Goal: Transaction & Acquisition: Purchase product/service

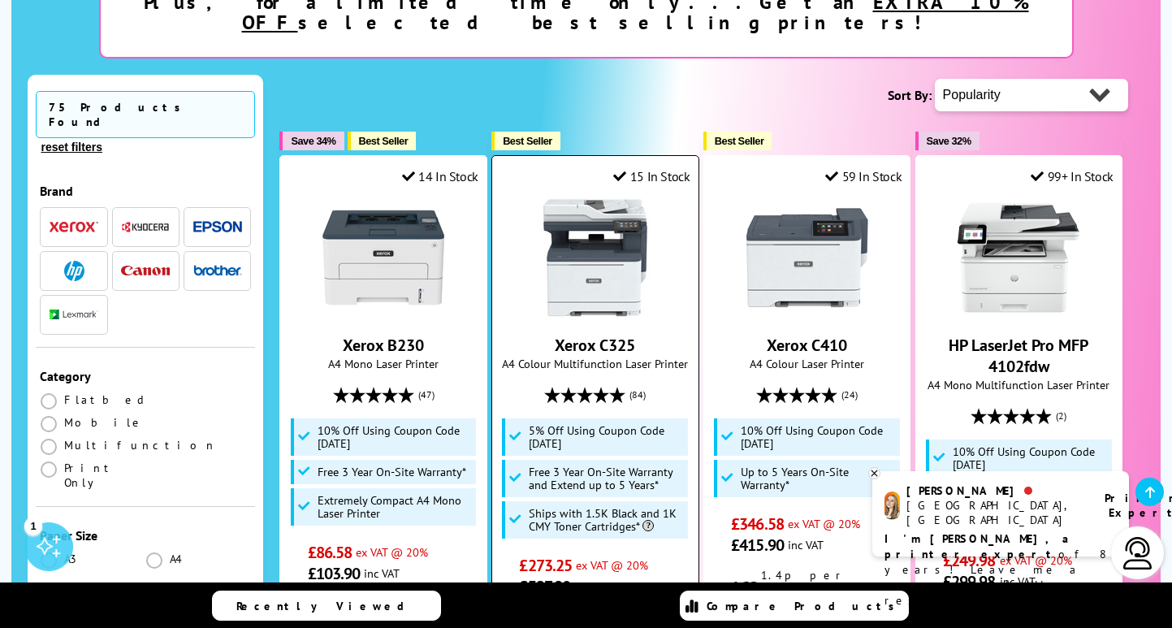
scroll to position [347, 0]
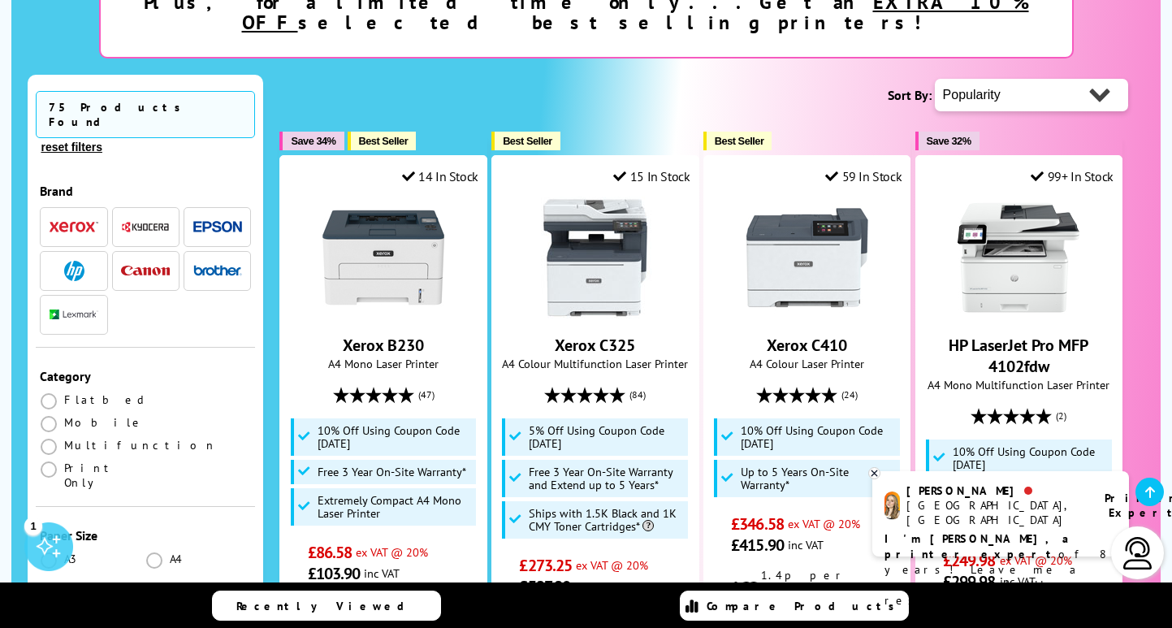
click at [223, 265] on img "button" at bounding box center [217, 270] width 49 height 11
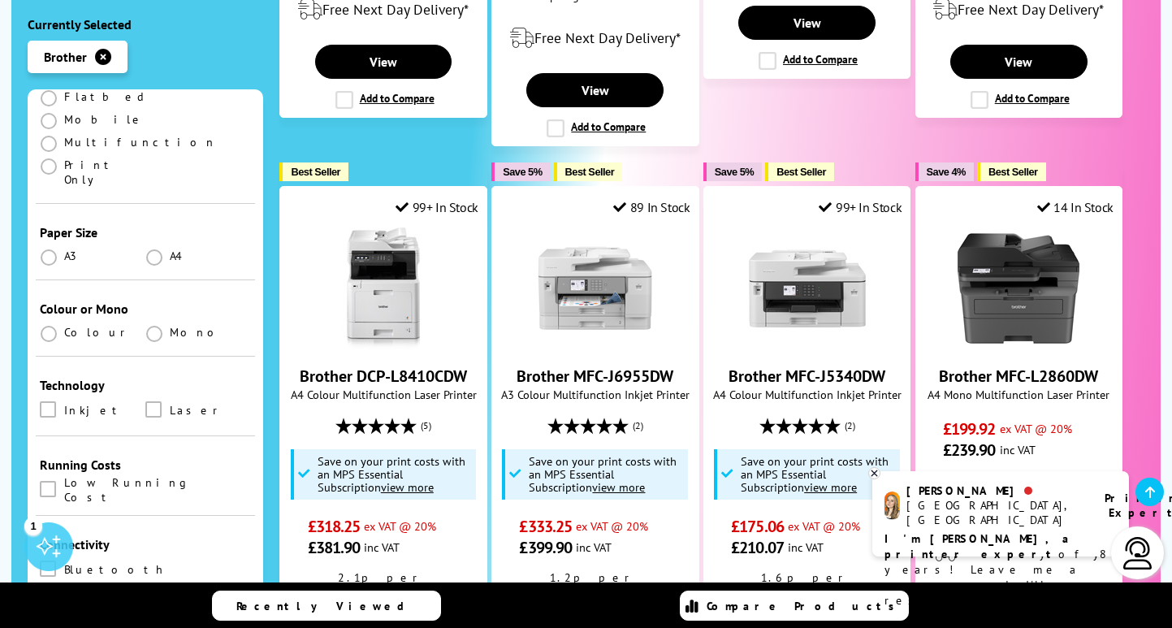
scroll to position [327, 0]
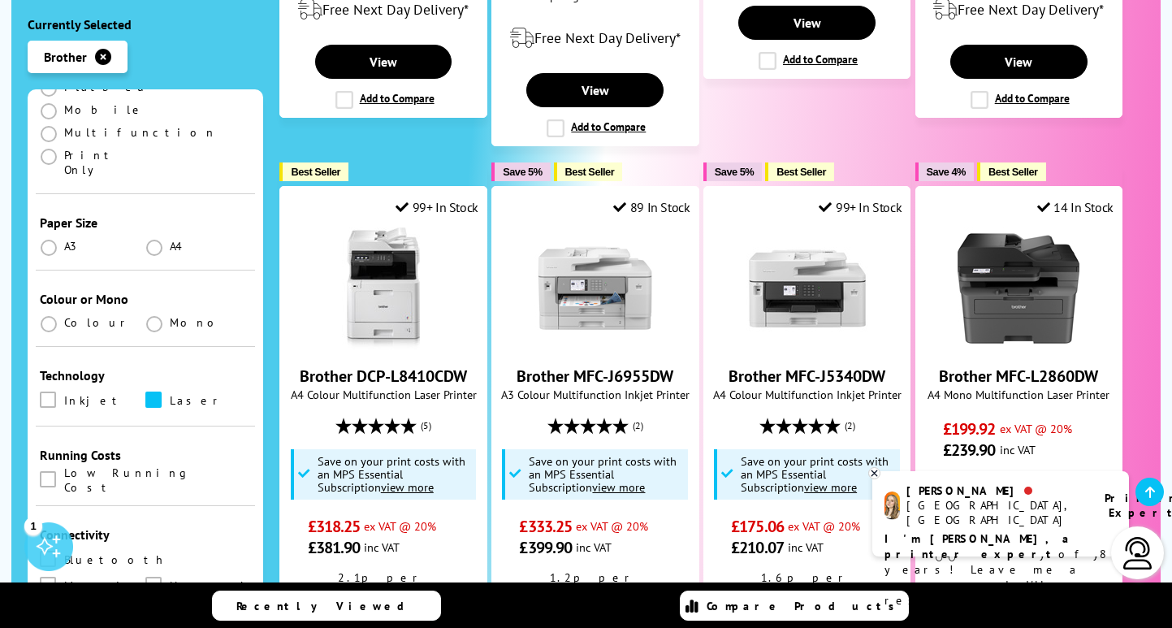
click at [151, 391] on span at bounding box center [153, 399] width 16 height 16
click at [169, 394] on input "checkbox" at bounding box center [169, 394] width 0 height 0
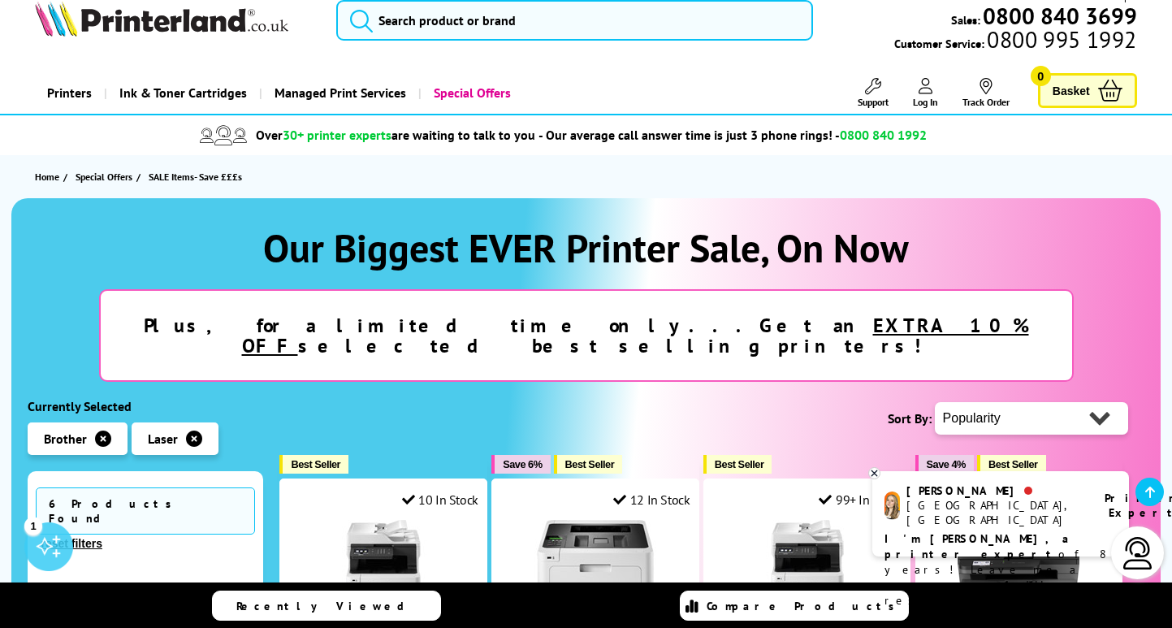
scroll to position [15, 0]
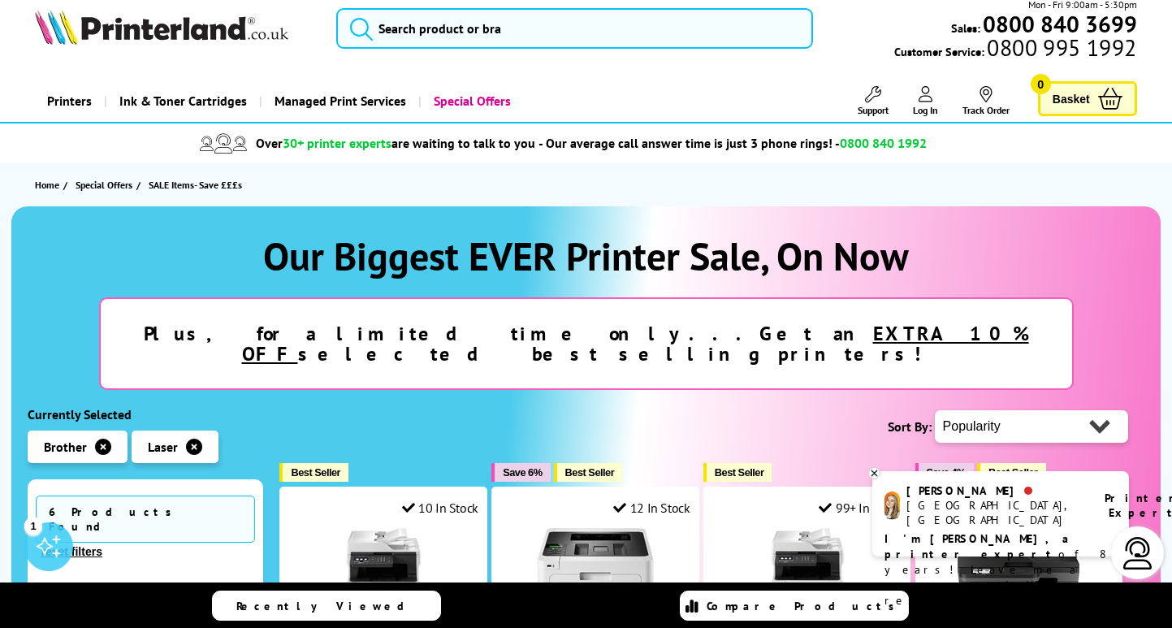
click at [107, 438] on icon "button" at bounding box center [103, 446] width 16 height 16
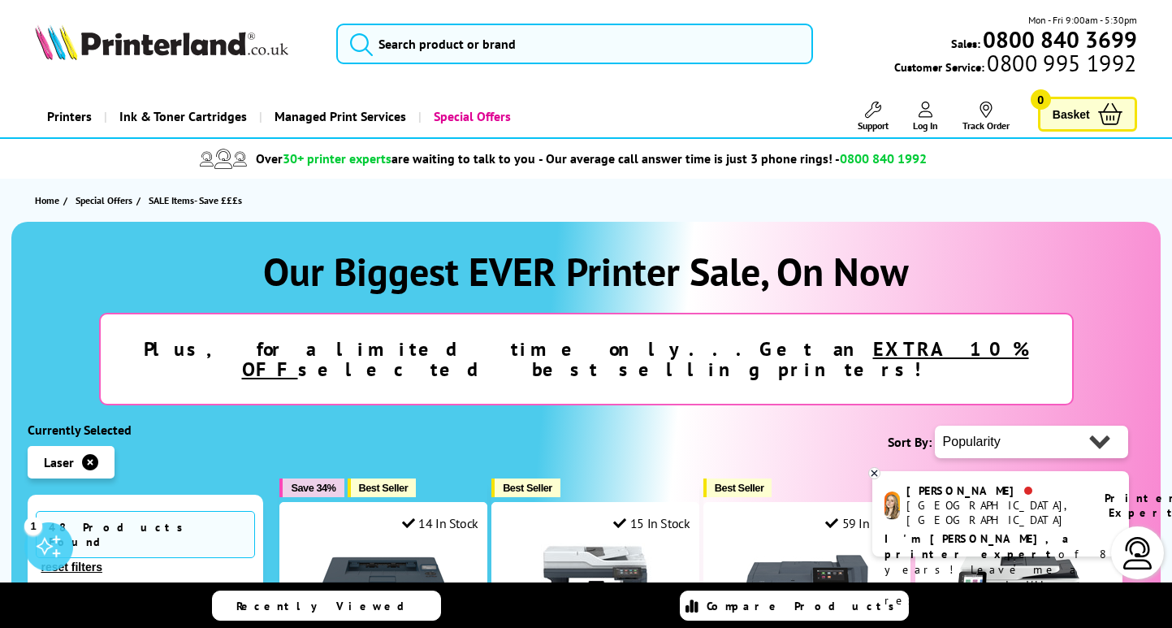
select select "Price Ascending"
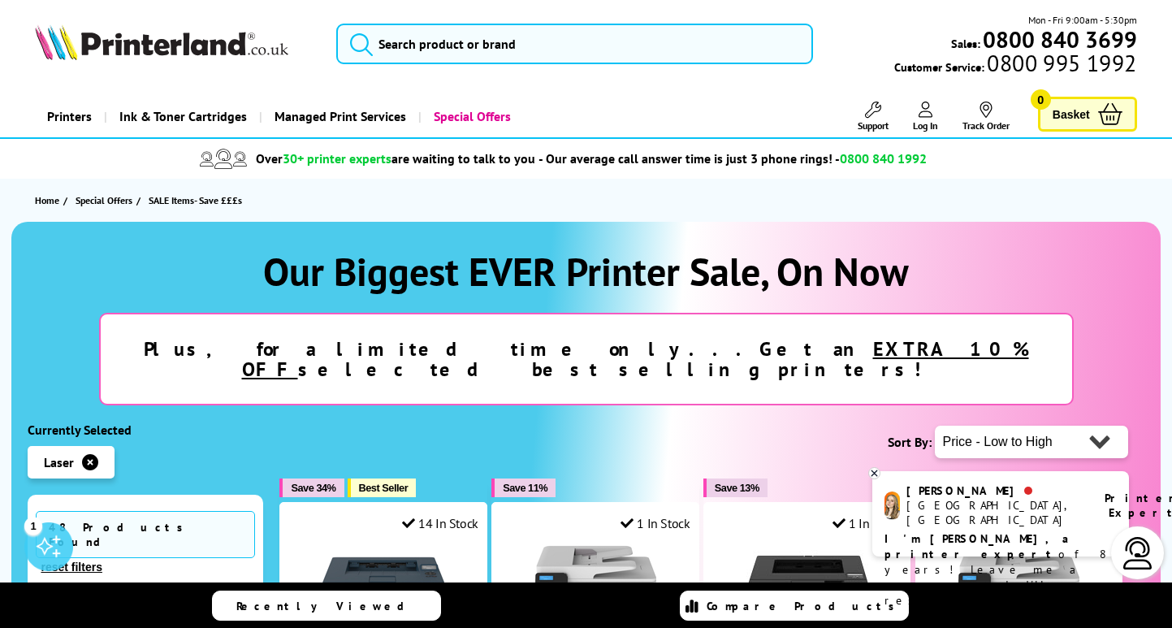
click at [196, 33] on img at bounding box center [161, 42] width 253 height 36
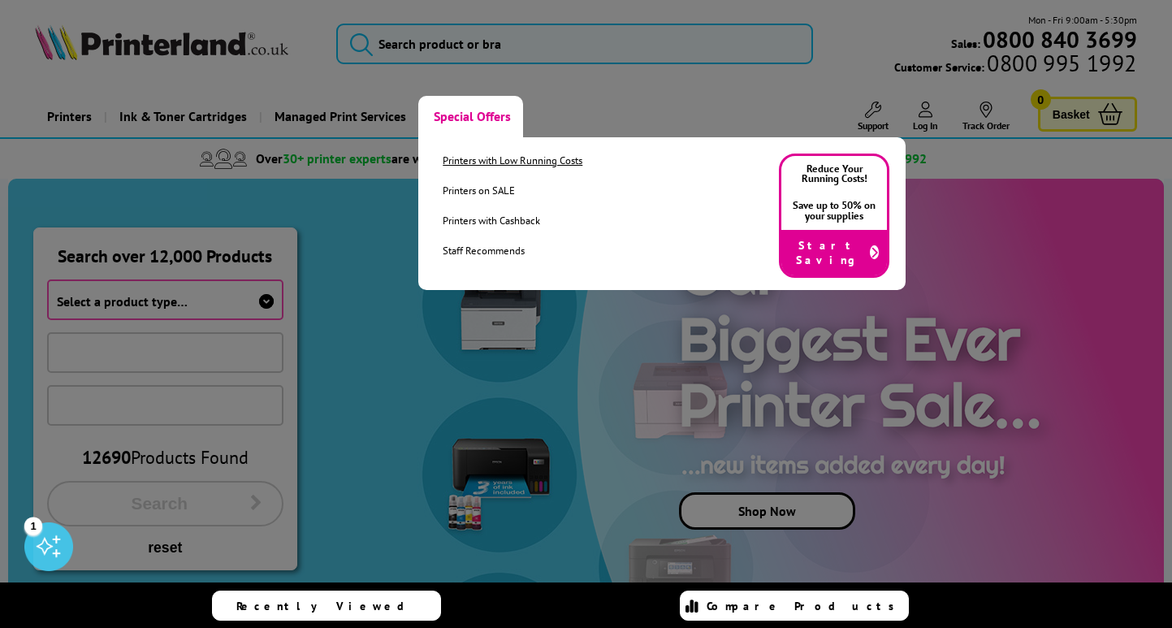
click at [447, 162] on link "Printers with Low Running Costs" at bounding box center [512, 160] width 140 height 14
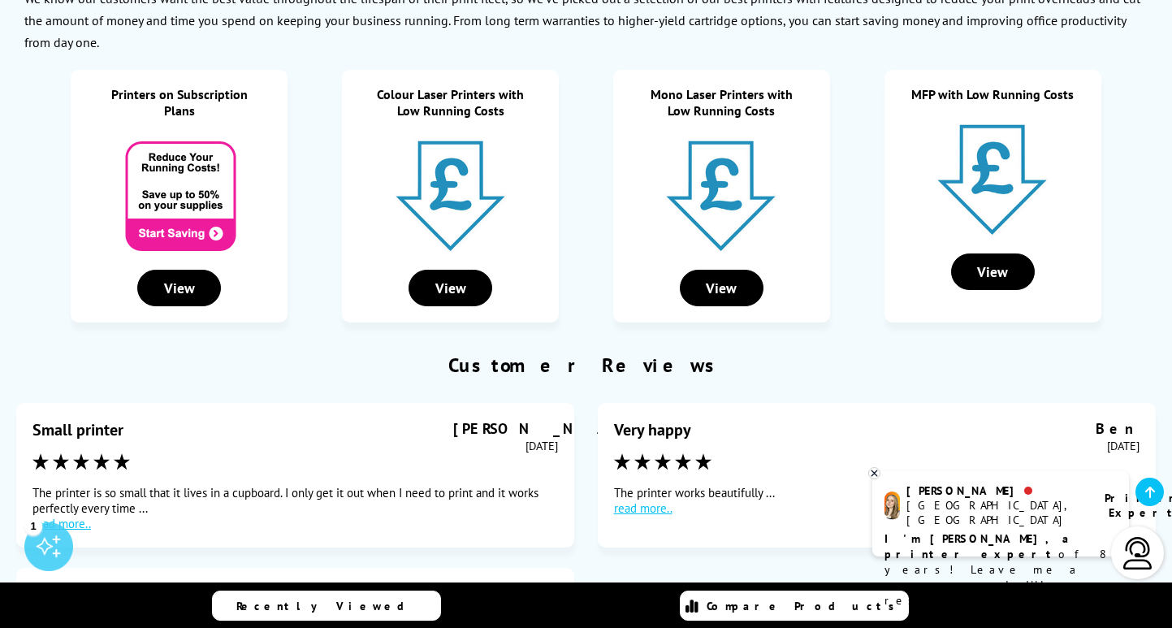
scroll to position [272, 0]
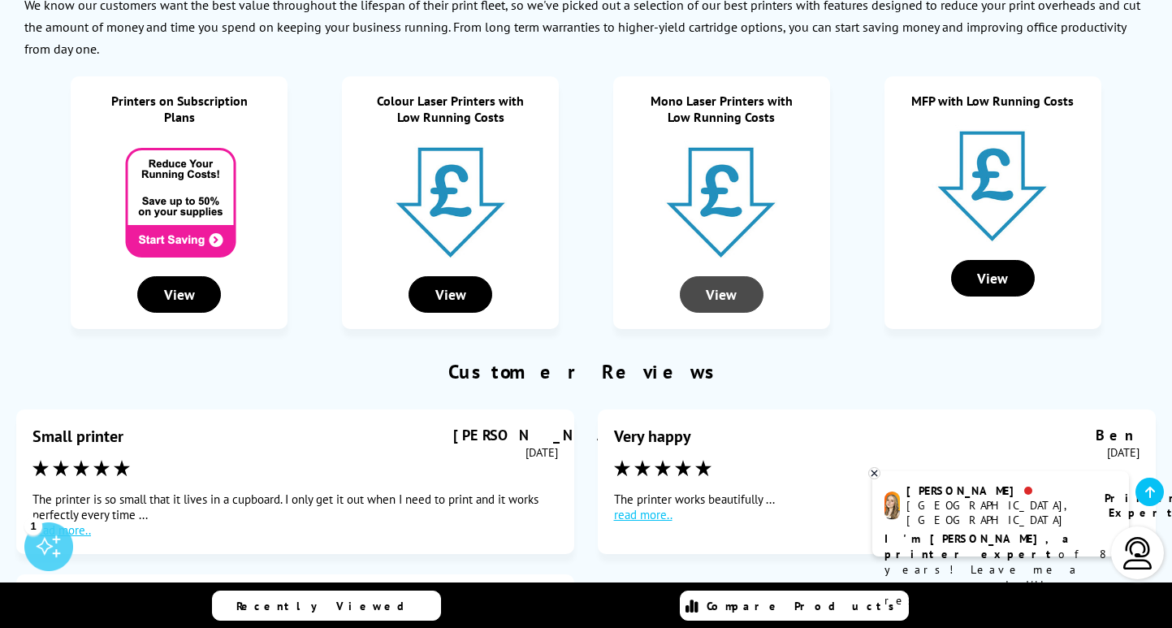
click at [722, 292] on div "View" at bounding box center [722, 294] width 84 height 37
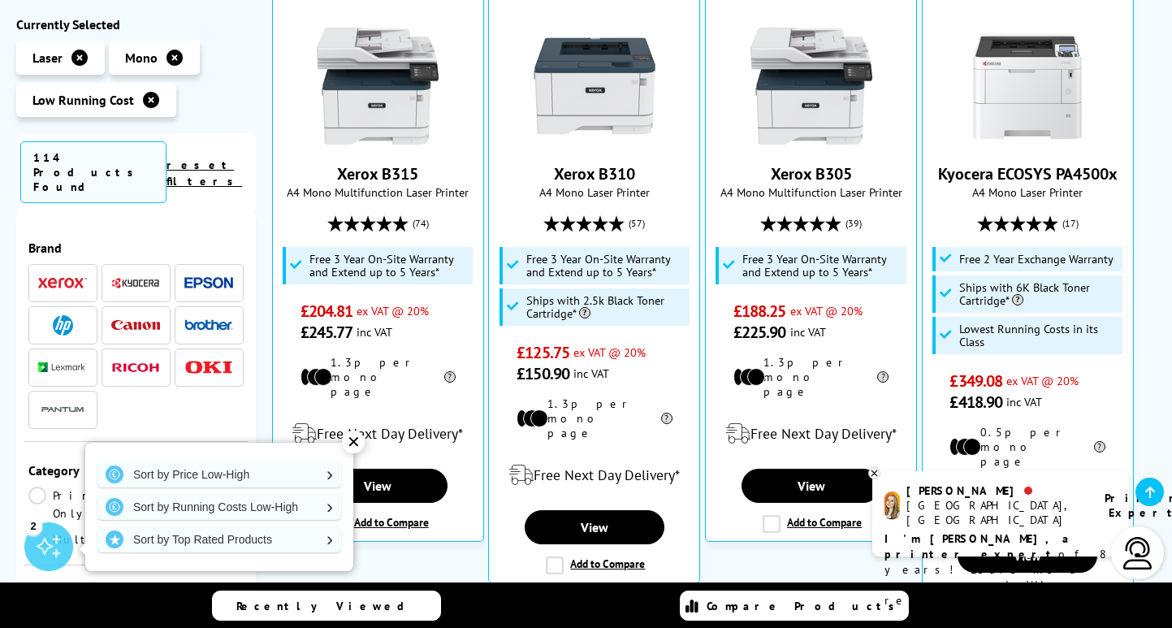
scroll to position [94, 0]
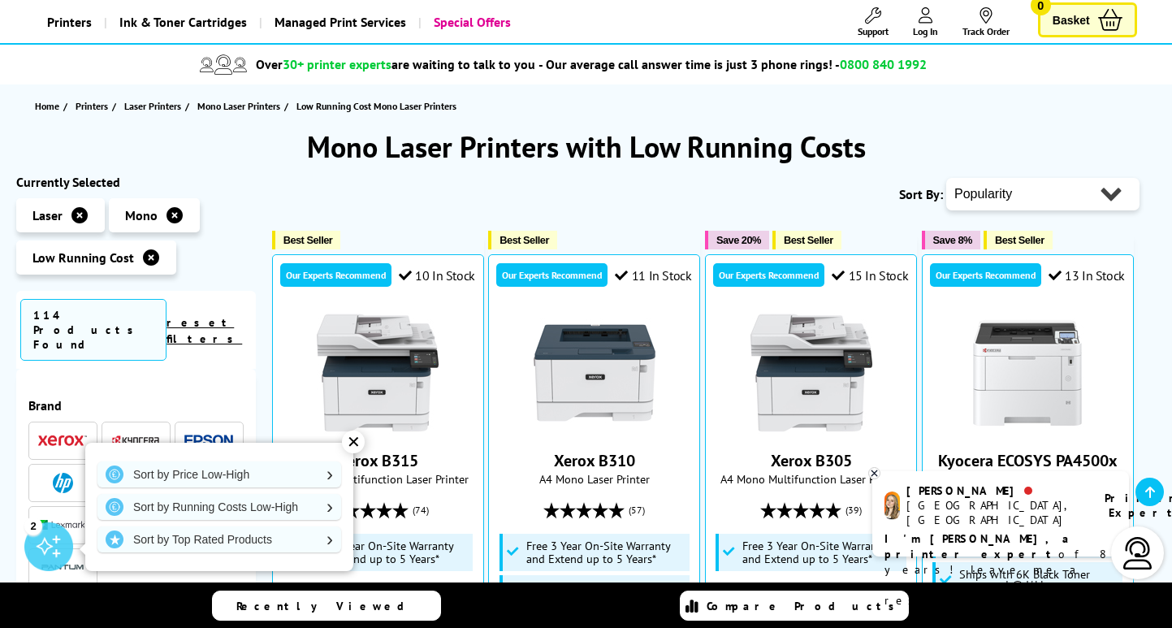
select select "Price Ascending"
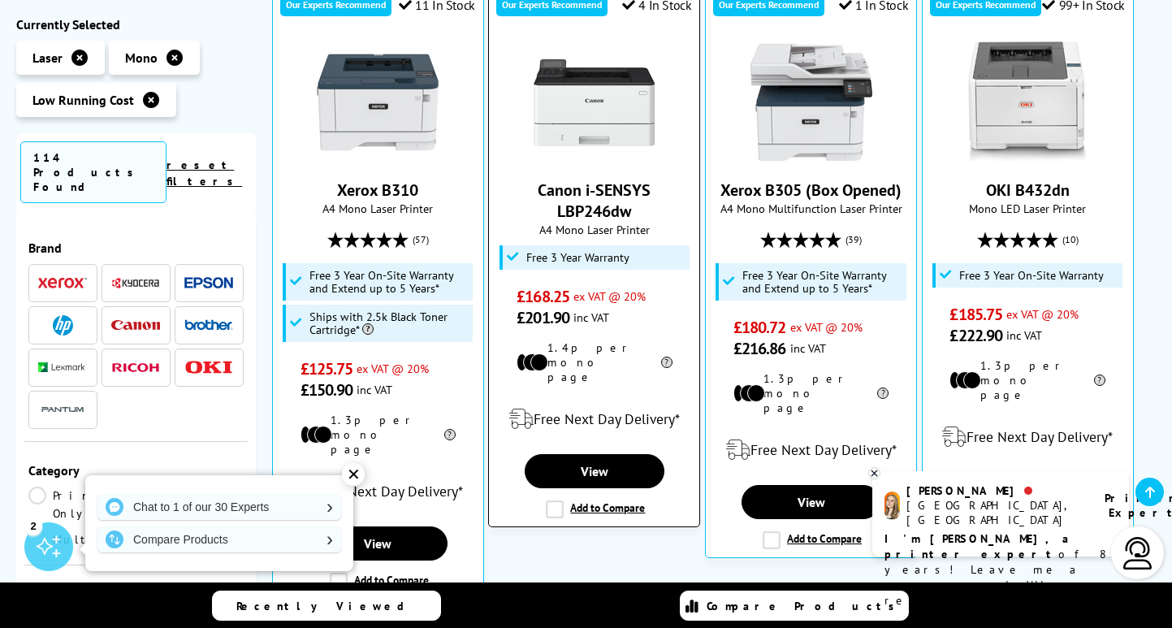
scroll to position [366, 0]
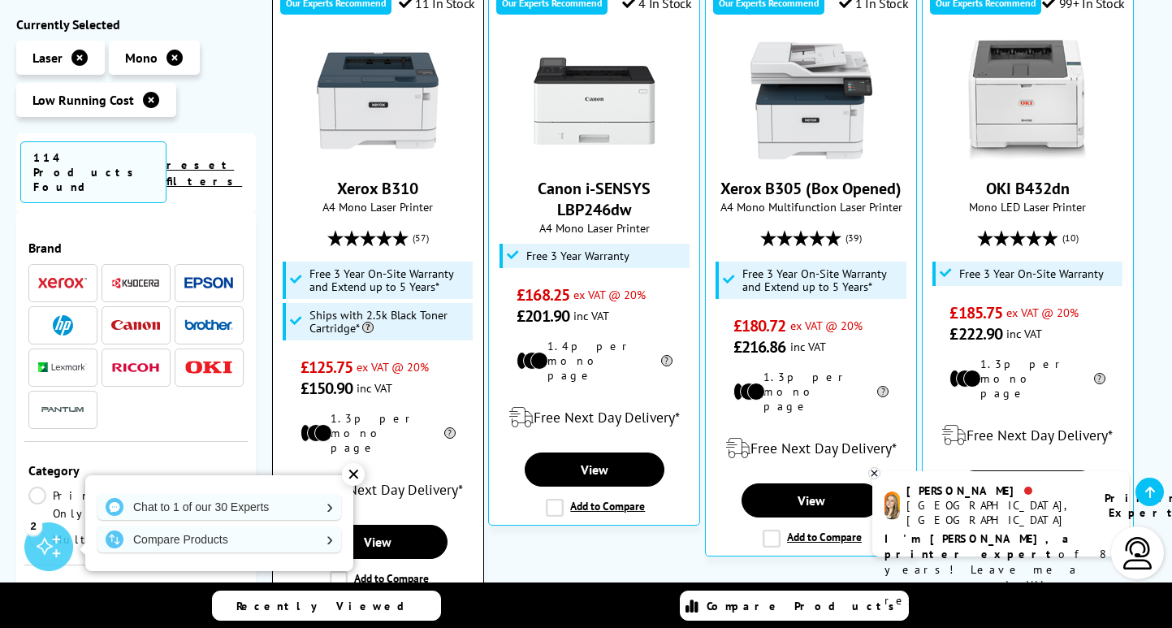
click at [383, 93] on img at bounding box center [378, 101] width 122 height 122
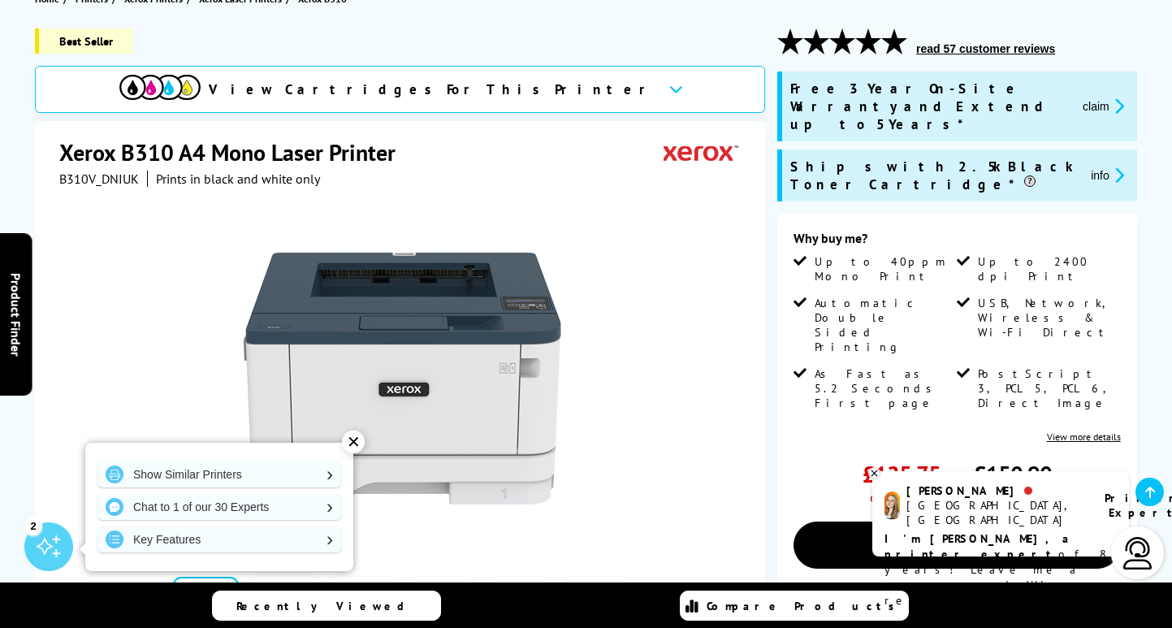
scroll to position [199, 0]
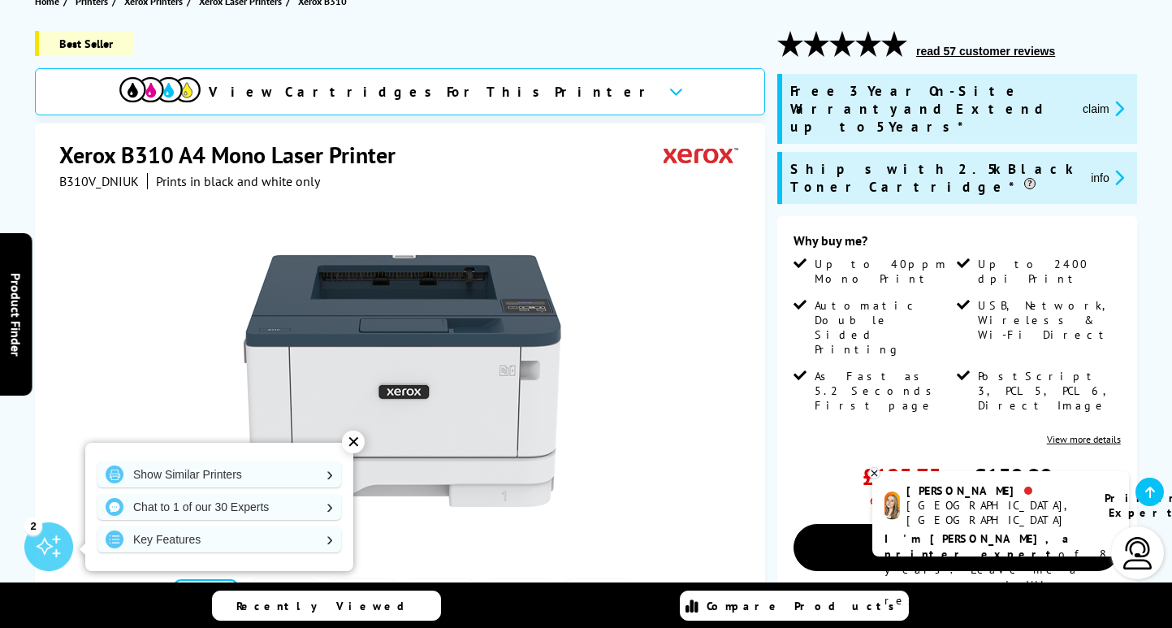
click at [507, 86] on span "View Cartridges For This Printer" at bounding box center [432, 92] width 447 height 18
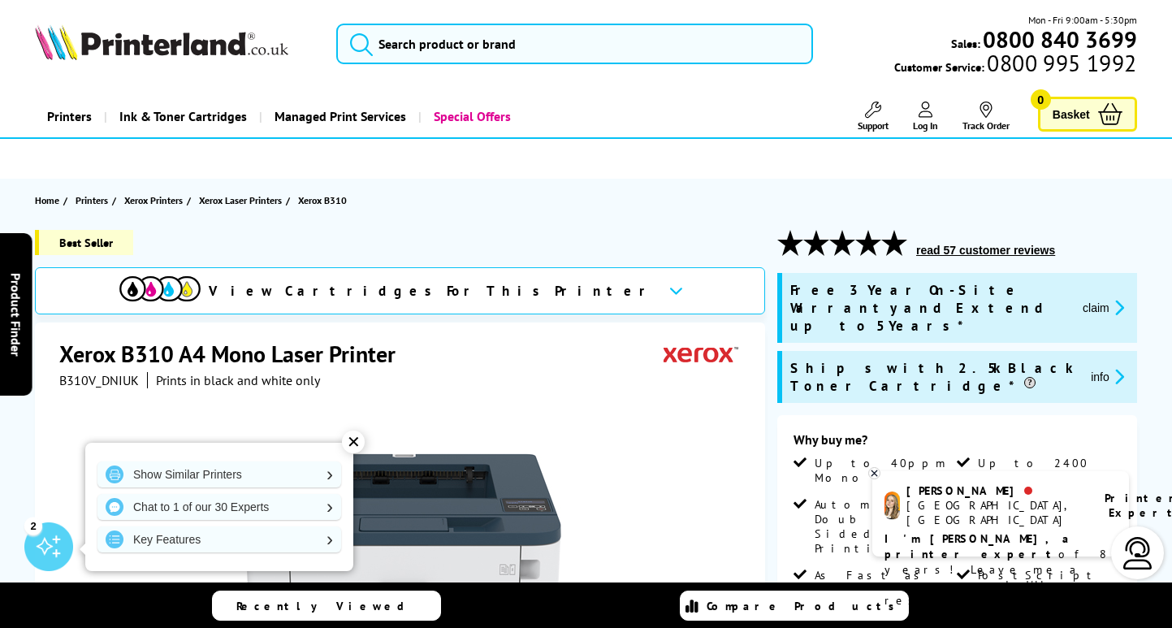
scroll to position [0, 0]
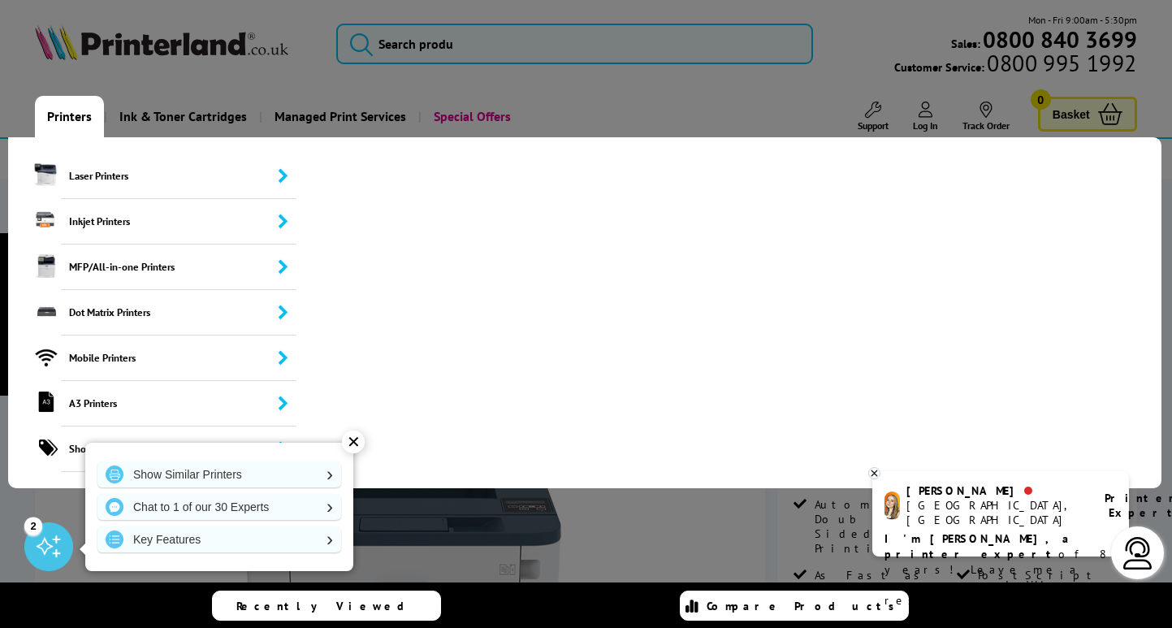
click at [80, 118] on link "Printers" at bounding box center [69, 116] width 69 height 41
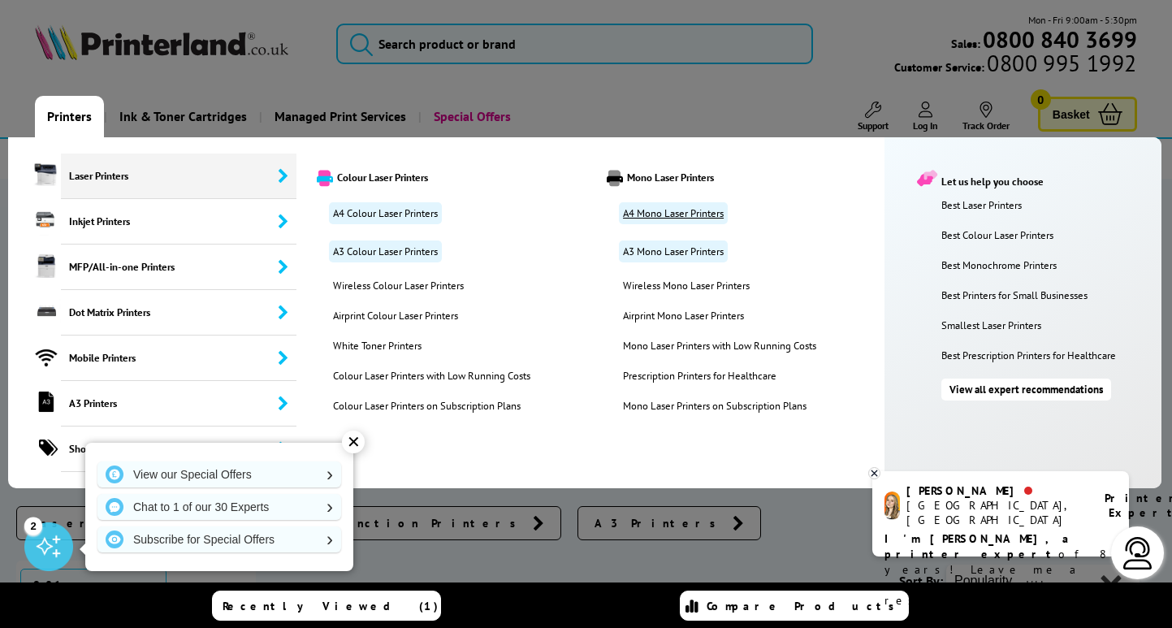
click at [699, 213] on link "A4 Mono Laser Printers" at bounding box center [673, 213] width 109 height 22
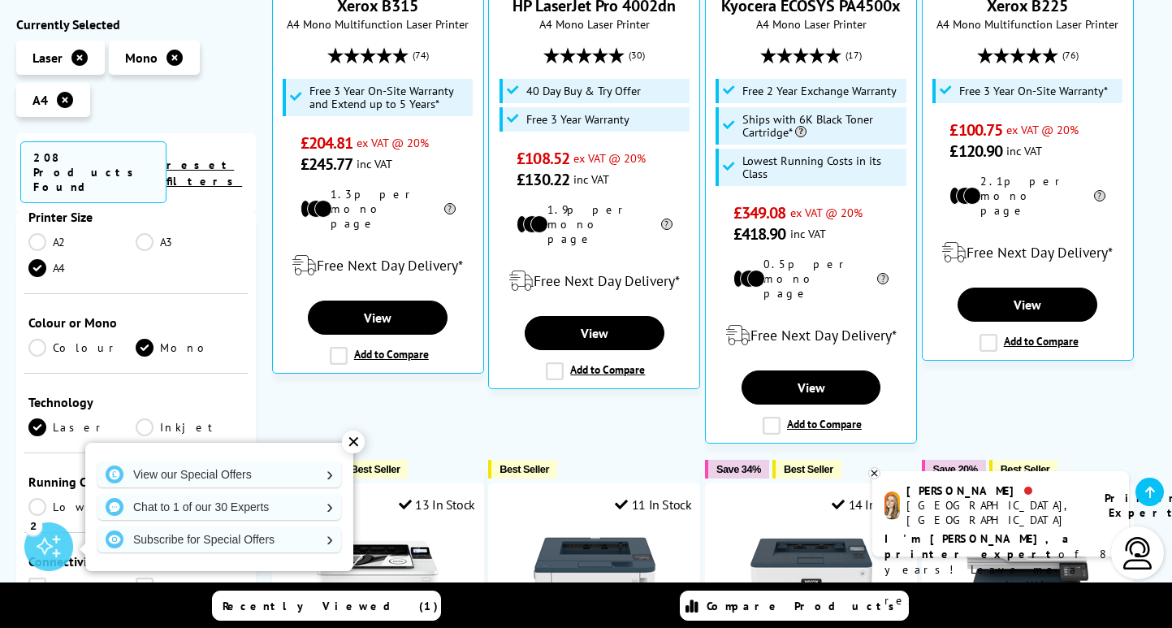
scroll to position [394, 0]
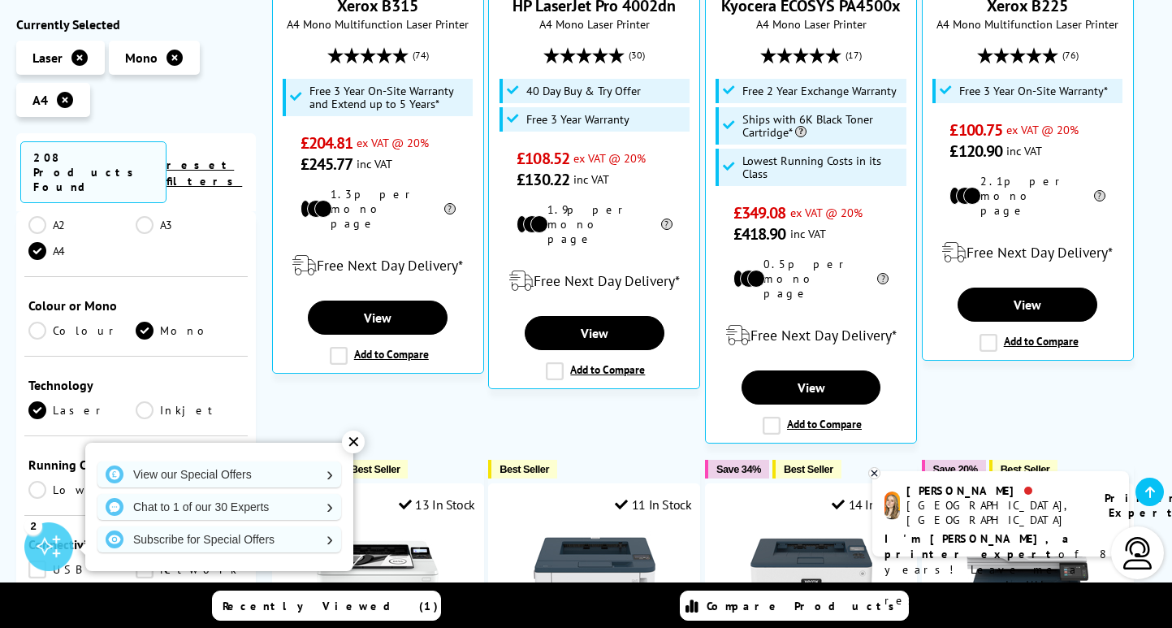
click at [350, 447] on div "✕" at bounding box center [353, 441] width 23 height 23
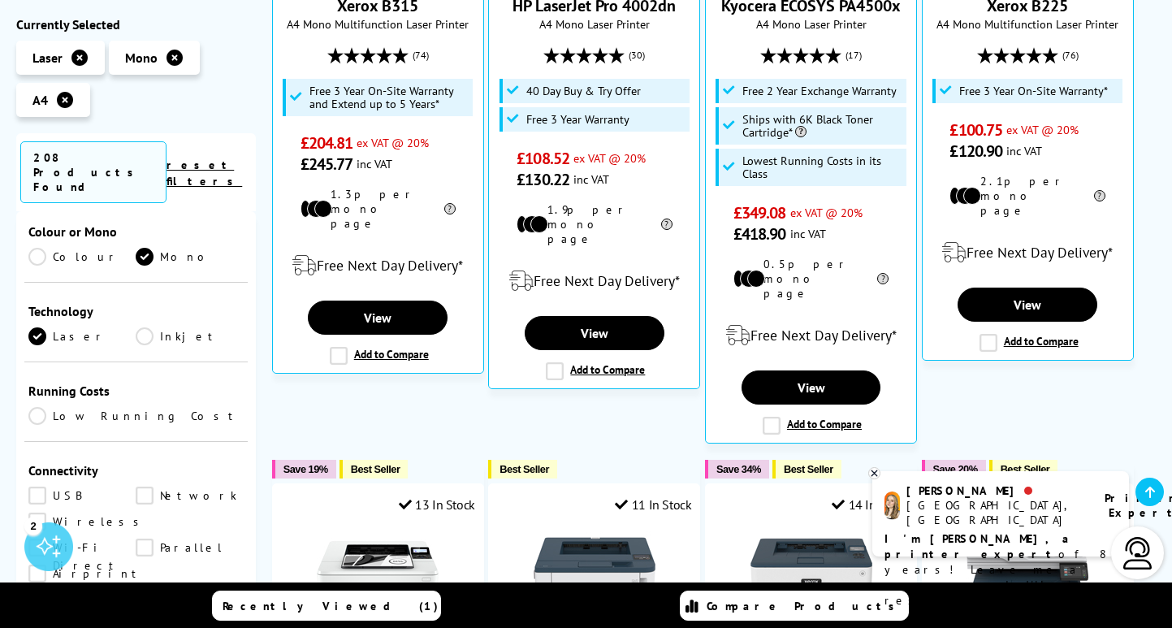
scroll to position [468, 0]
click at [42, 407] on link "Low Running Cost" at bounding box center [135, 416] width 215 height 18
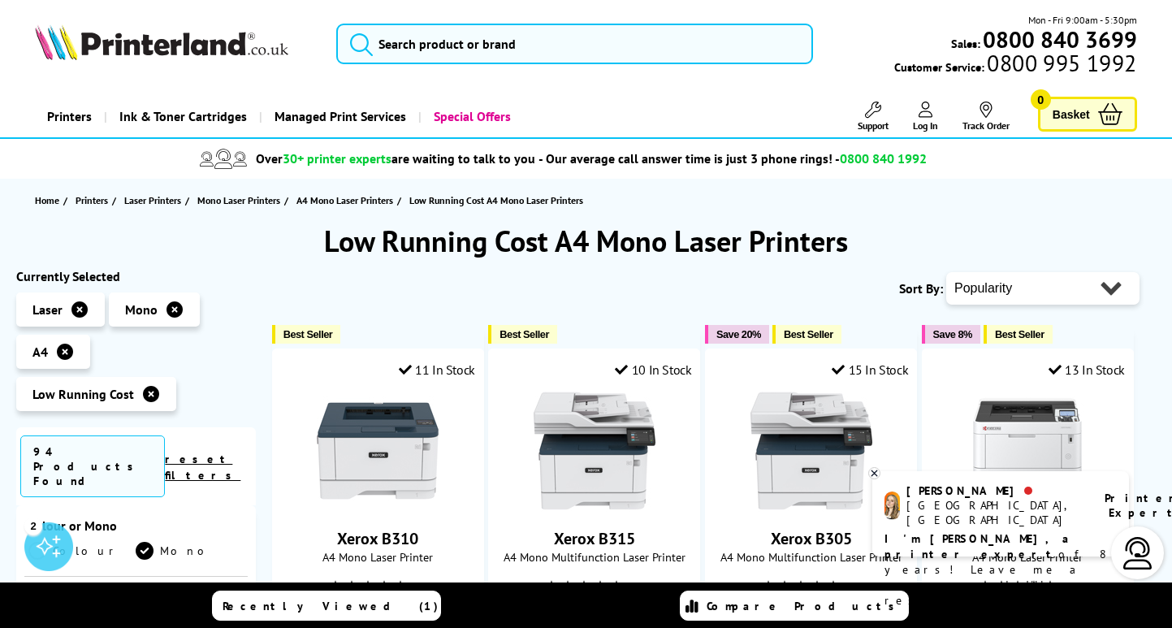
select select "Price Ascending"
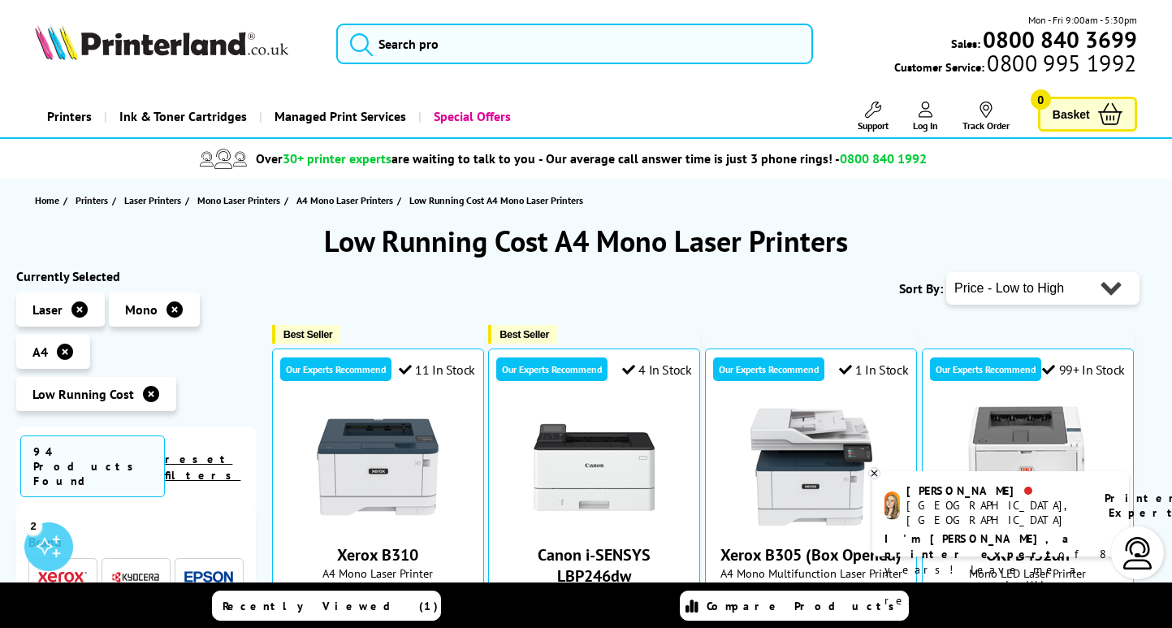
click at [128, 50] on img at bounding box center [161, 42] width 253 height 36
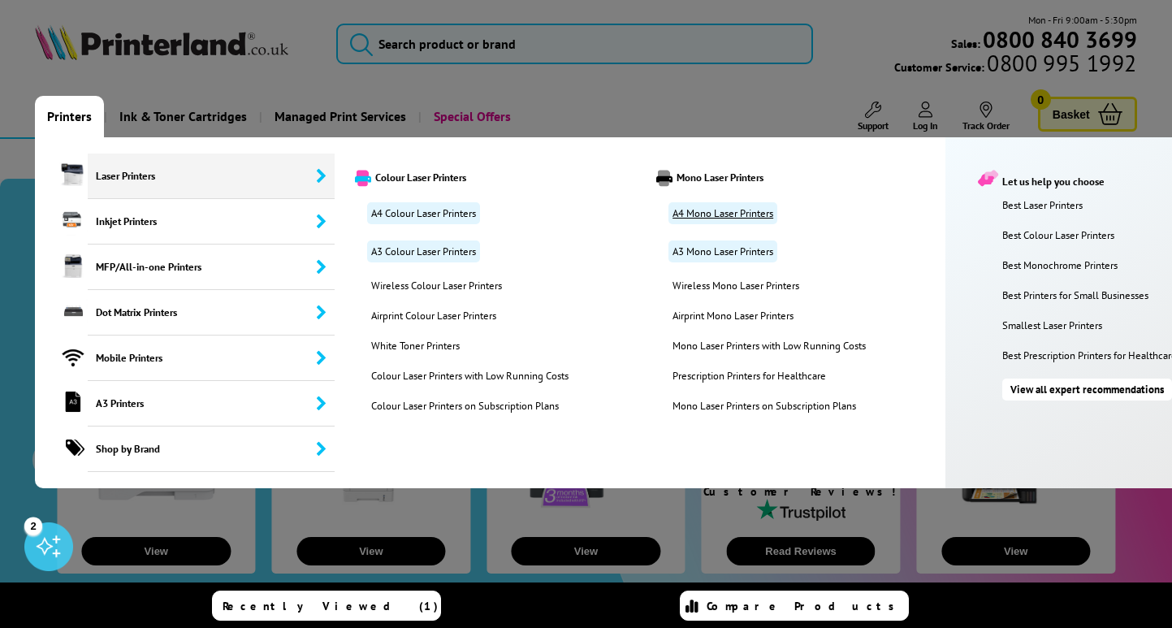
click at [710, 212] on link "A4 Mono Laser Printers" at bounding box center [722, 213] width 109 height 22
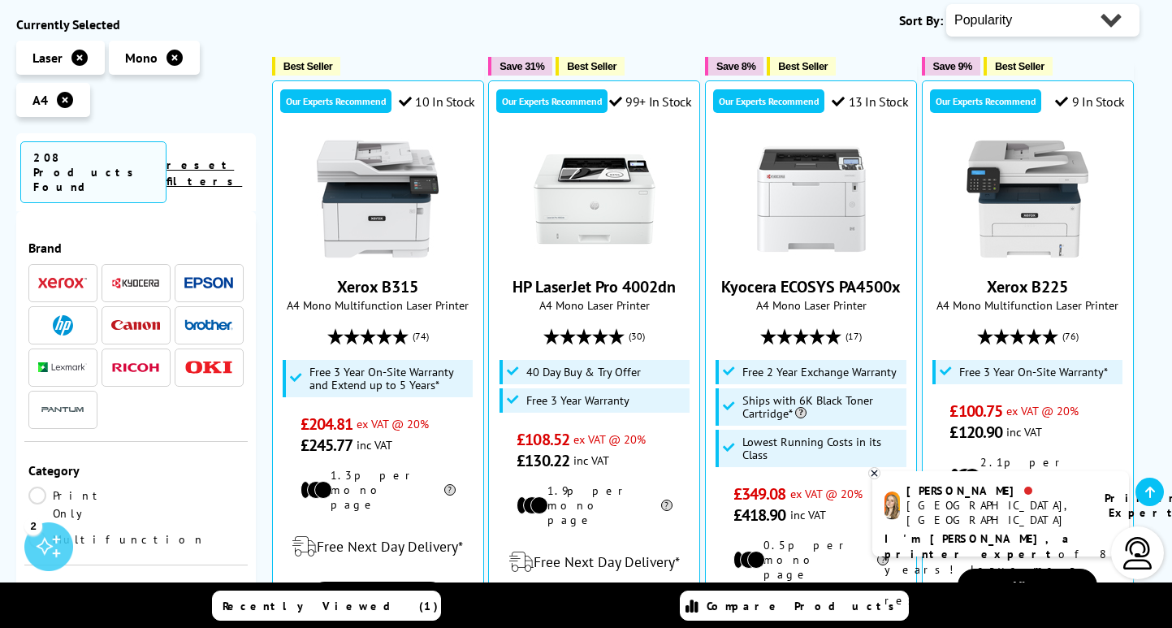
scroll to position [475, 0]
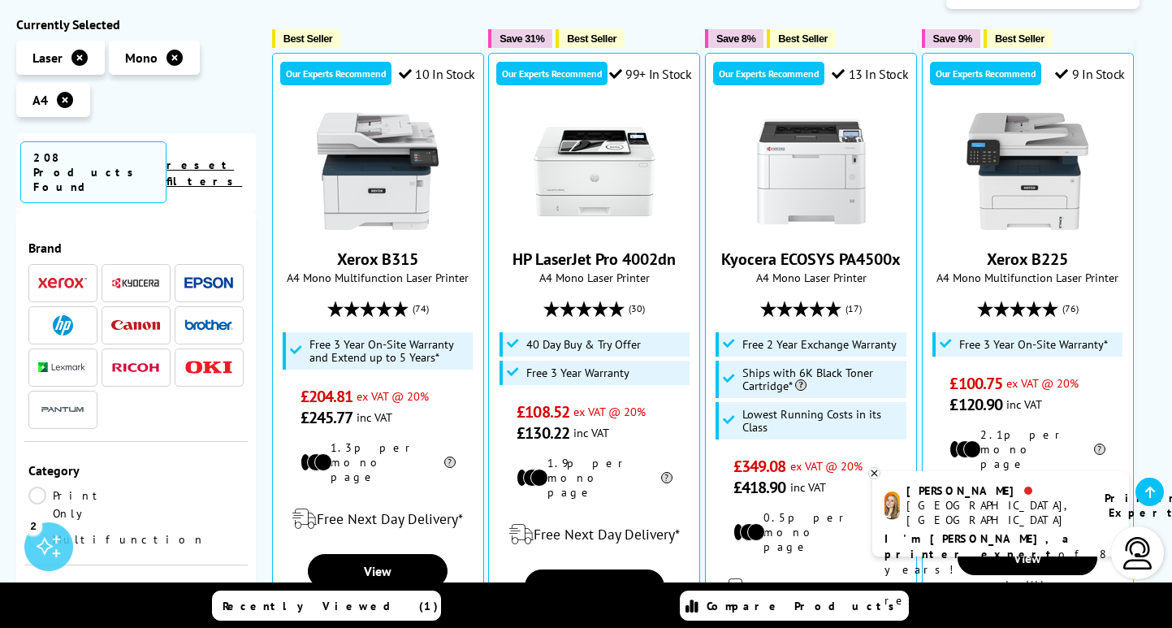
click at [213, 319] on img at bounding box center [208, 324] width 49 height 11
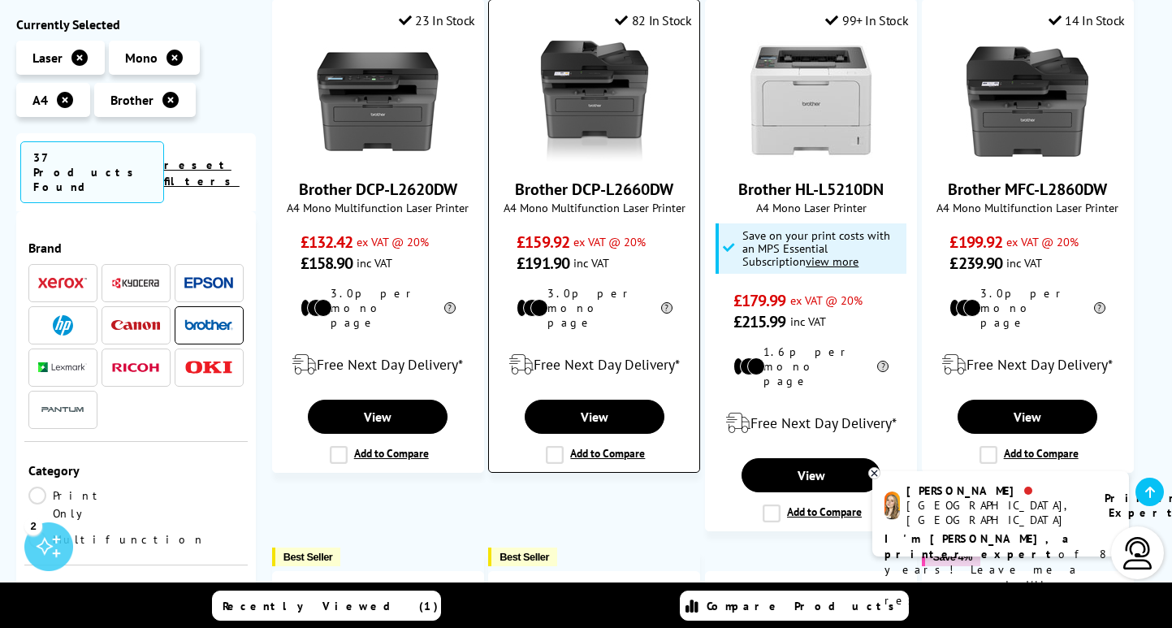
scroll to position [222, 0]
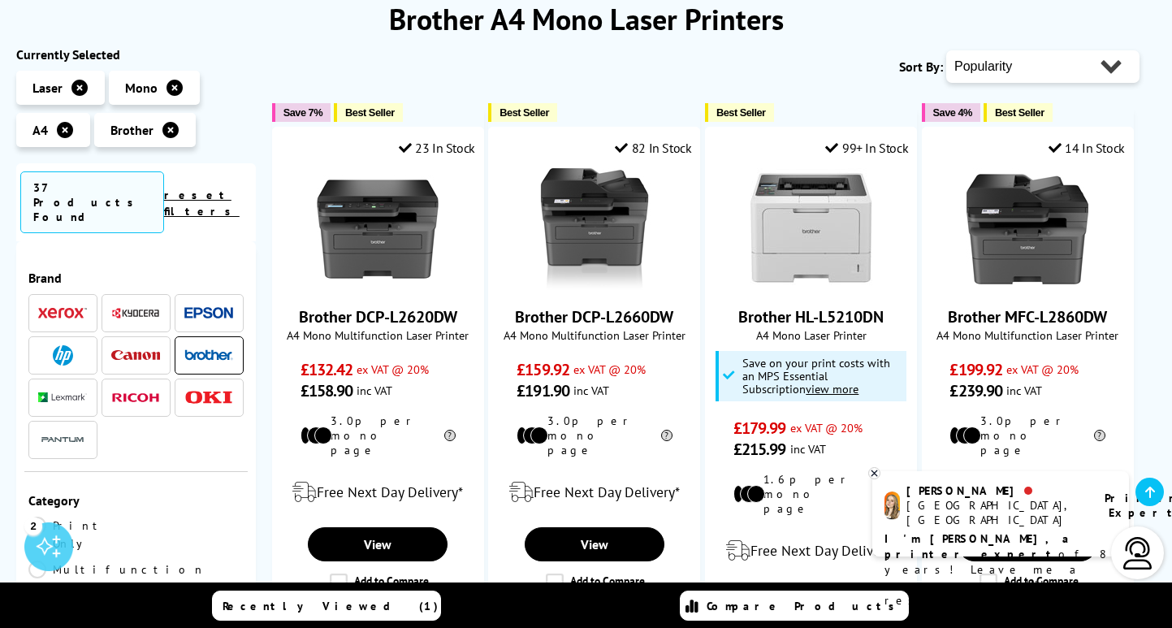
select select "Price Ascending"
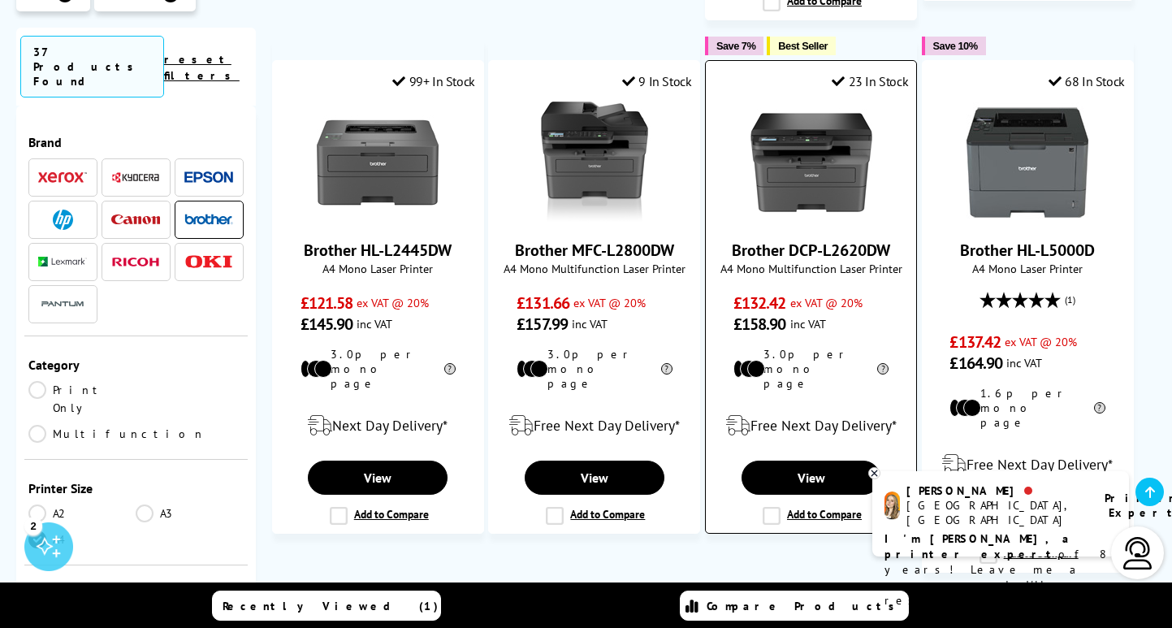
scroll to position [1339, 0]
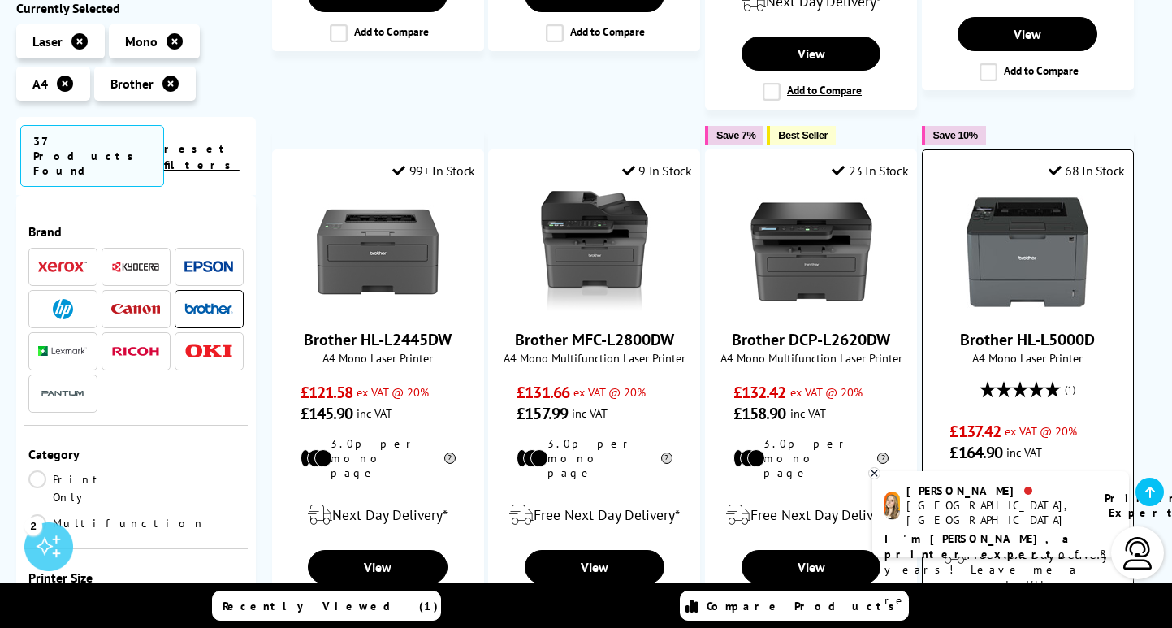
click at [1032, 191] on img at bounding box center [1027, 252] width 122 height 122
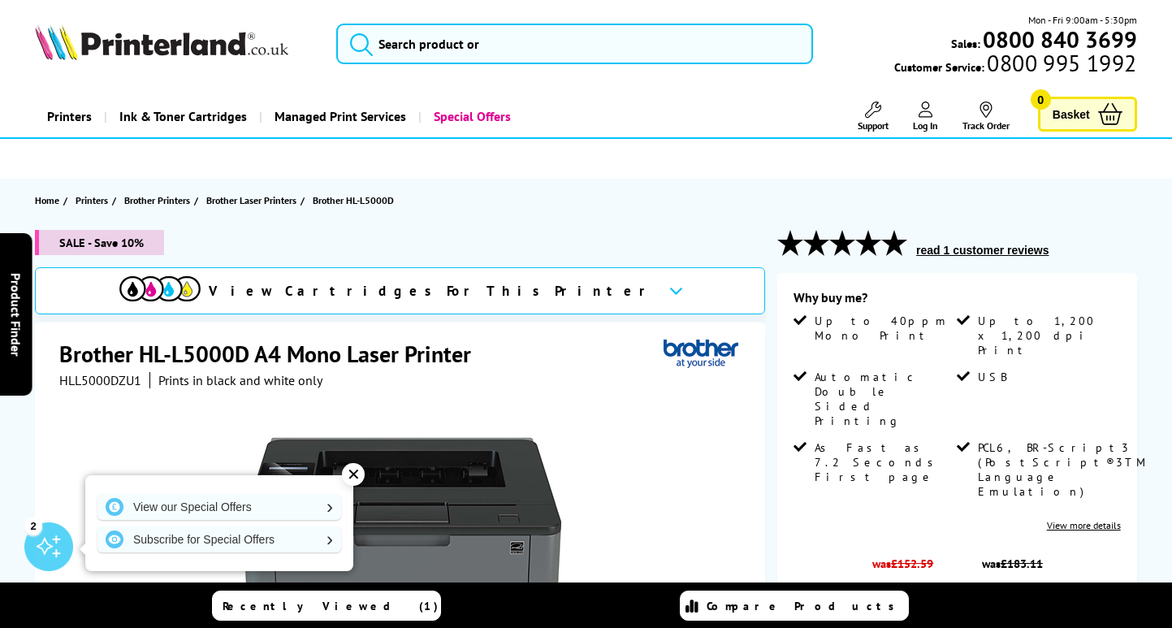
click at [459, 282] on span "View Cartridges For This Printer" at bounding box center [432, 291] width 447 height 18
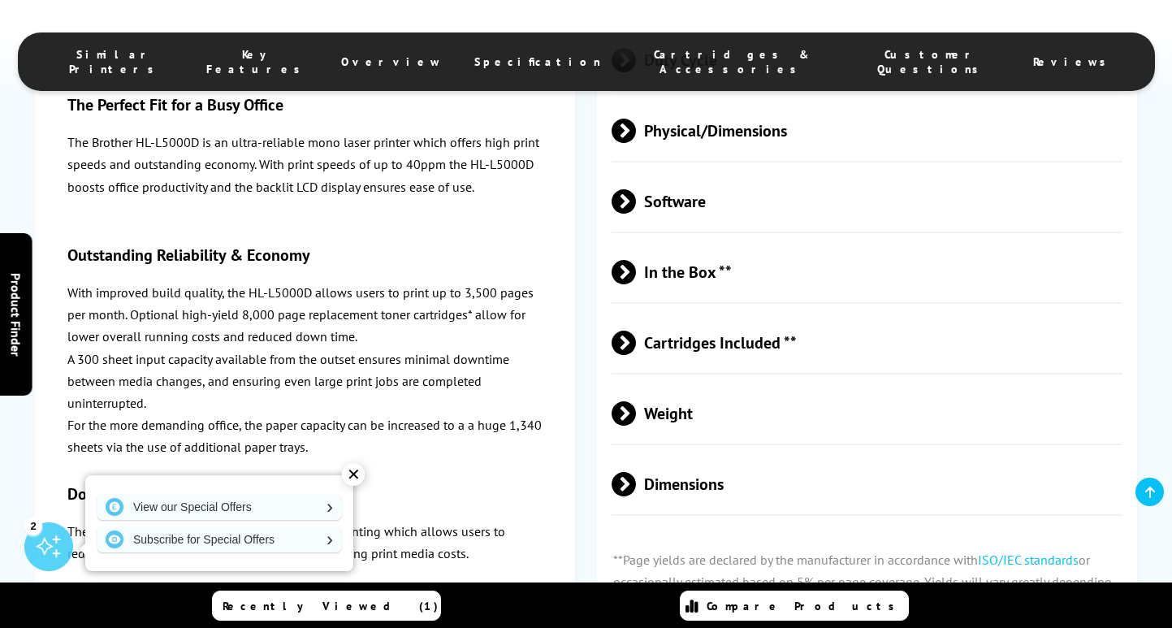
scroll to position [3584, 0]
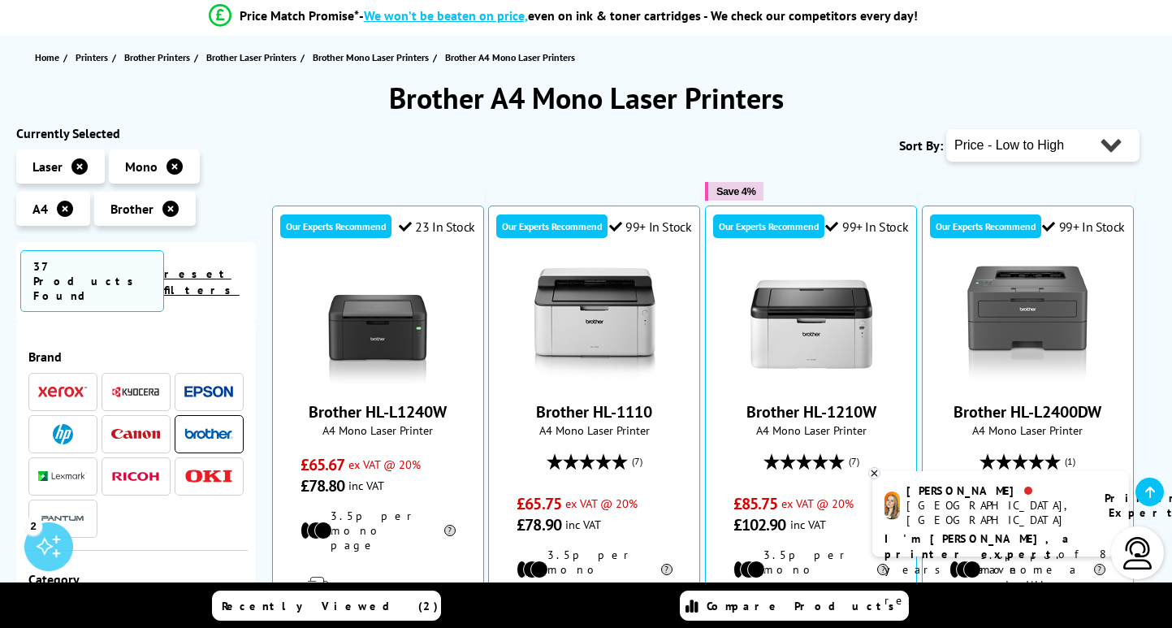
scroll to position [177, 0]
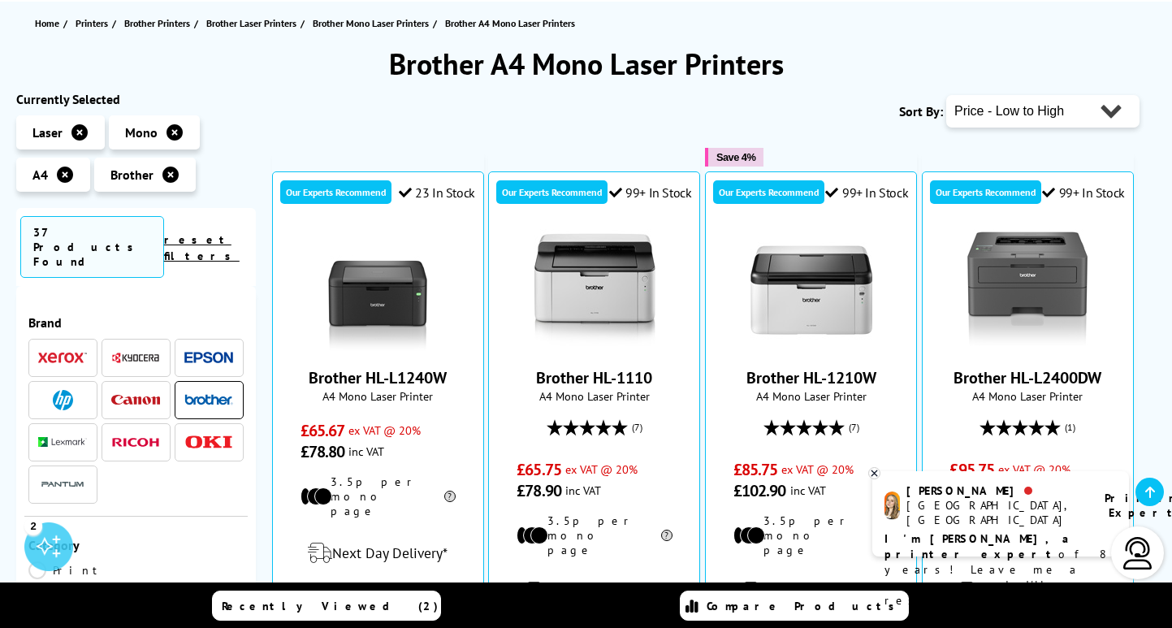
click at [67, 474] on img at bounding box center [62, 483] width 49 height 19
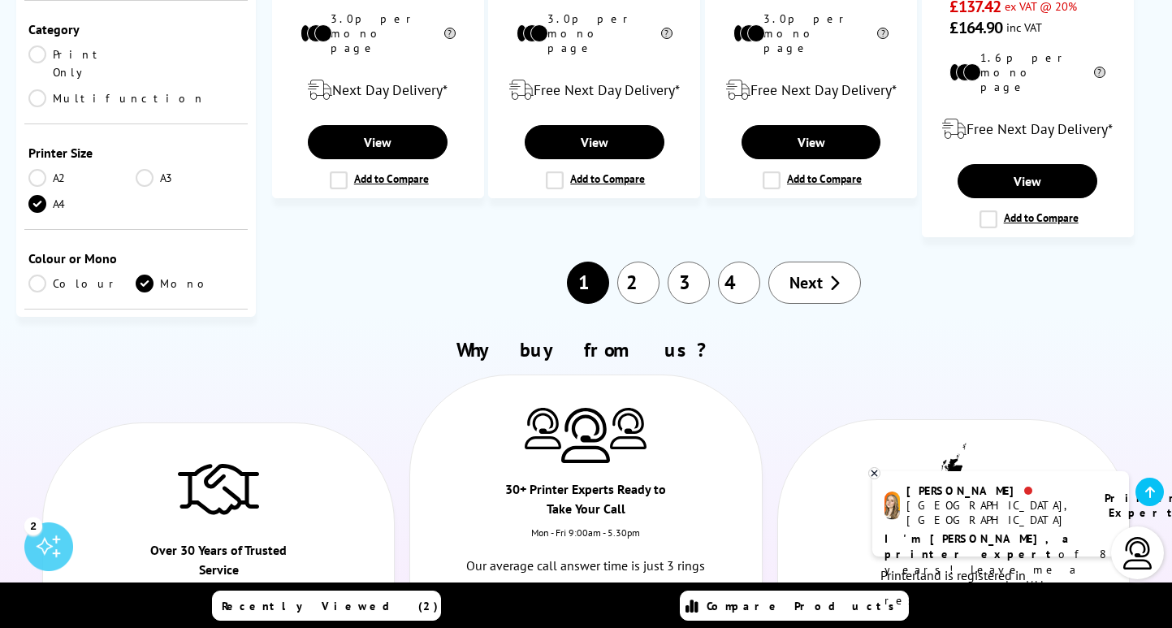
scroll to position [1748, 0]
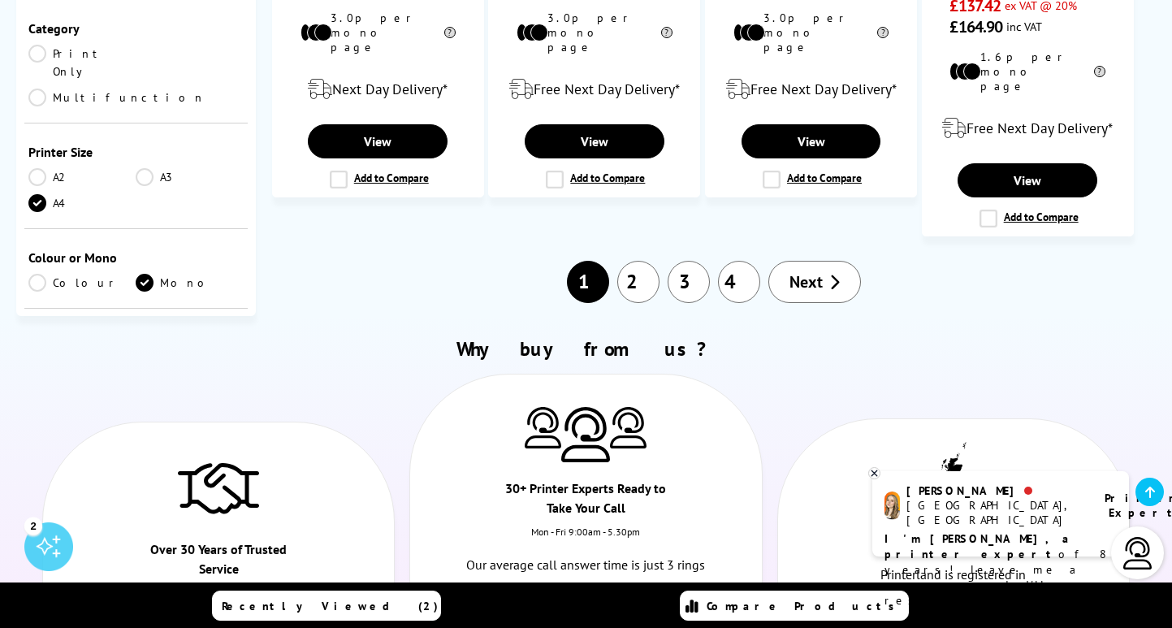
click at [845, 261] on link "Next" at bounding box center [814, 282] width 93 height 42
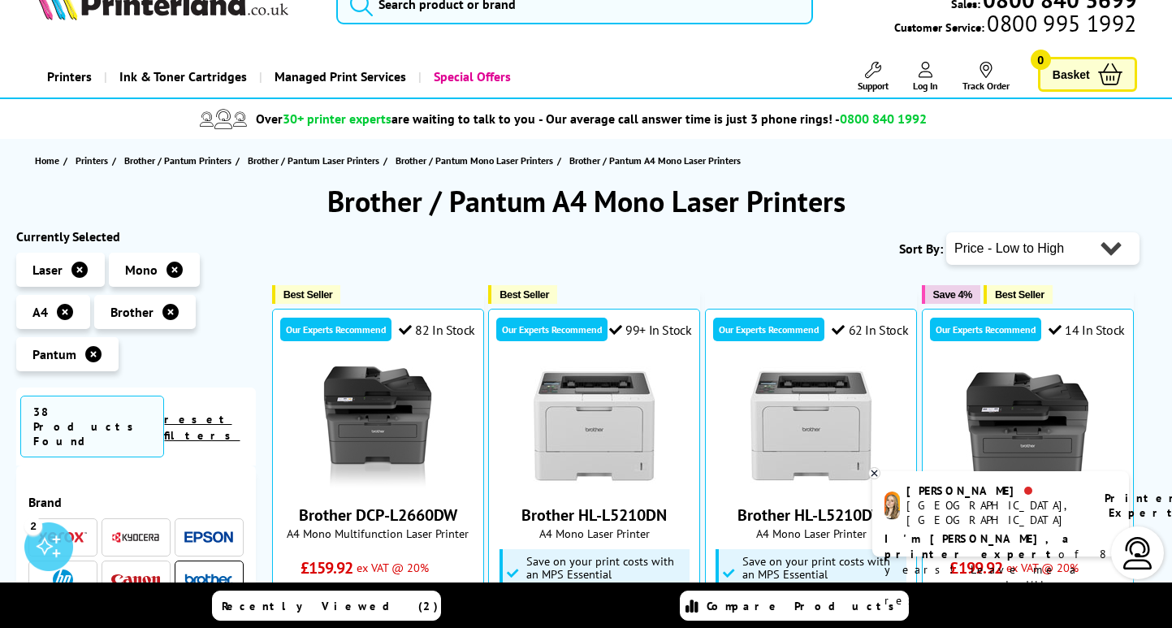
scroll to position [40, 0]
click at [95, 355] on icon at bounding box center [93, 354] width 16 height 16
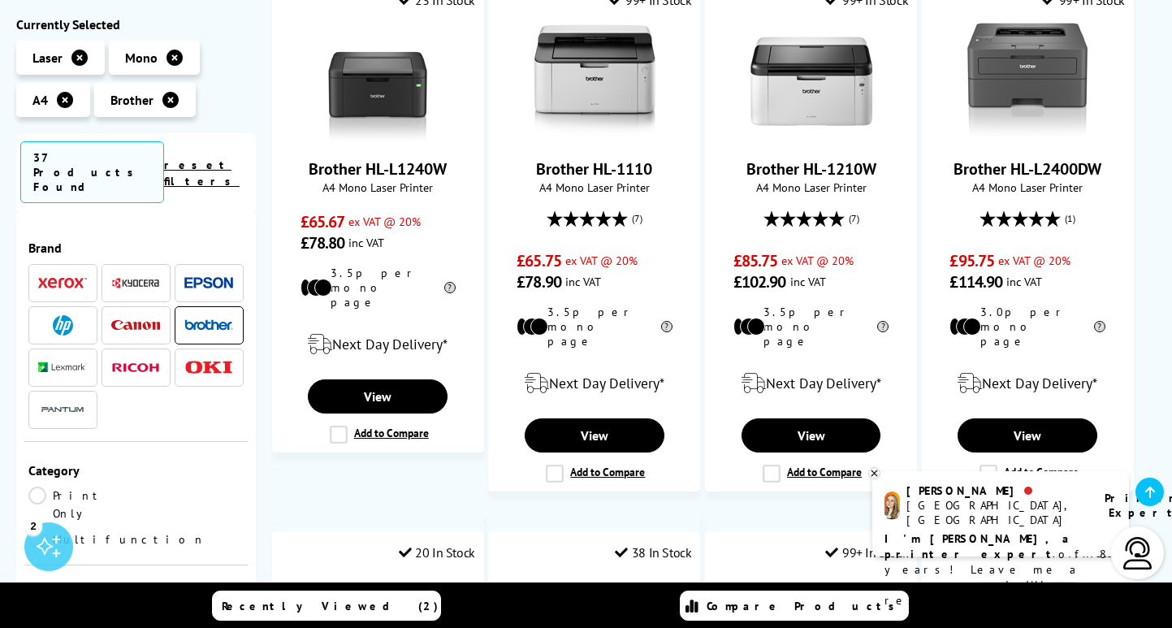
scroll to position [391, 0]
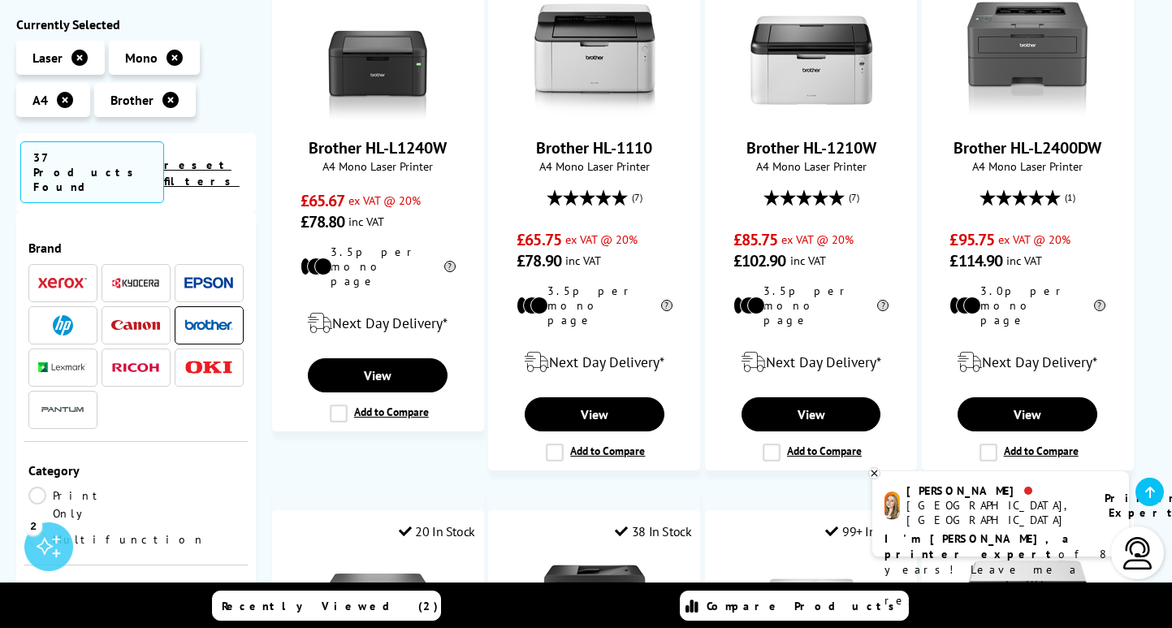
click at [71, 278] on img at bounding box center [62, 283] width 49 height 11
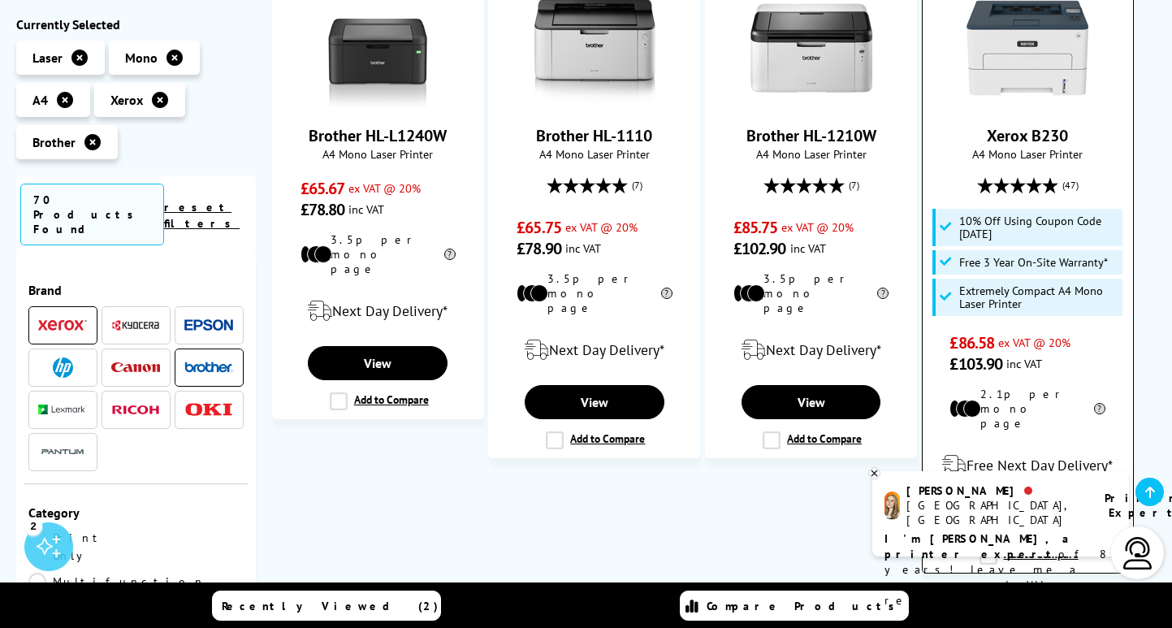
scroll to position [399, 0]
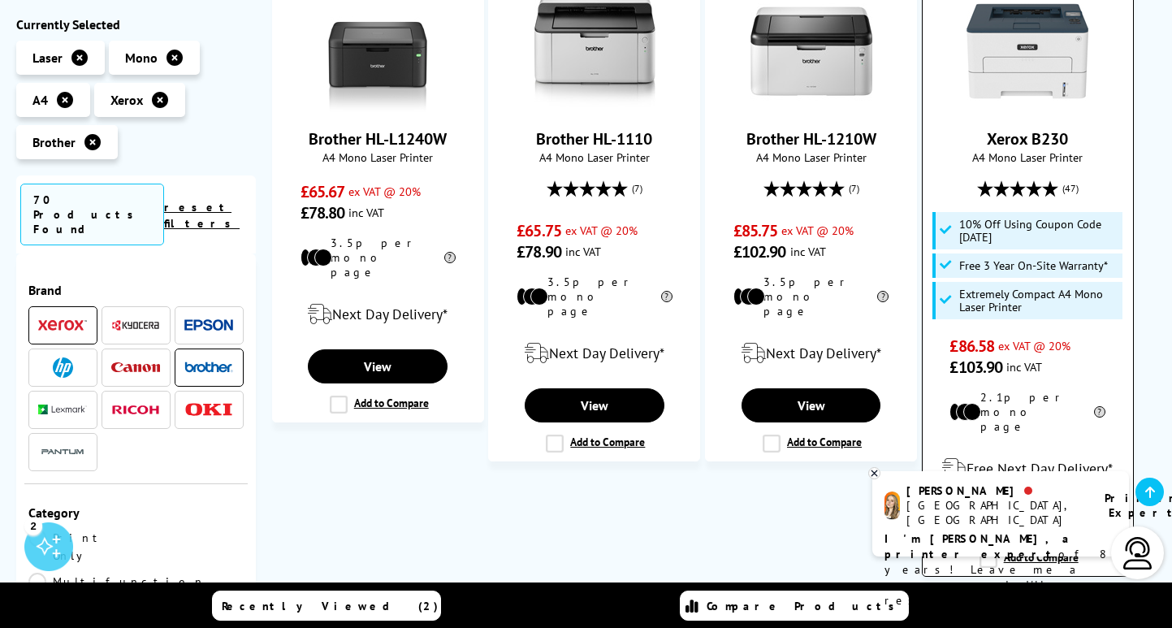
click at [1044, 69] on img at bounding box center [1027, 51] width 122 height 122
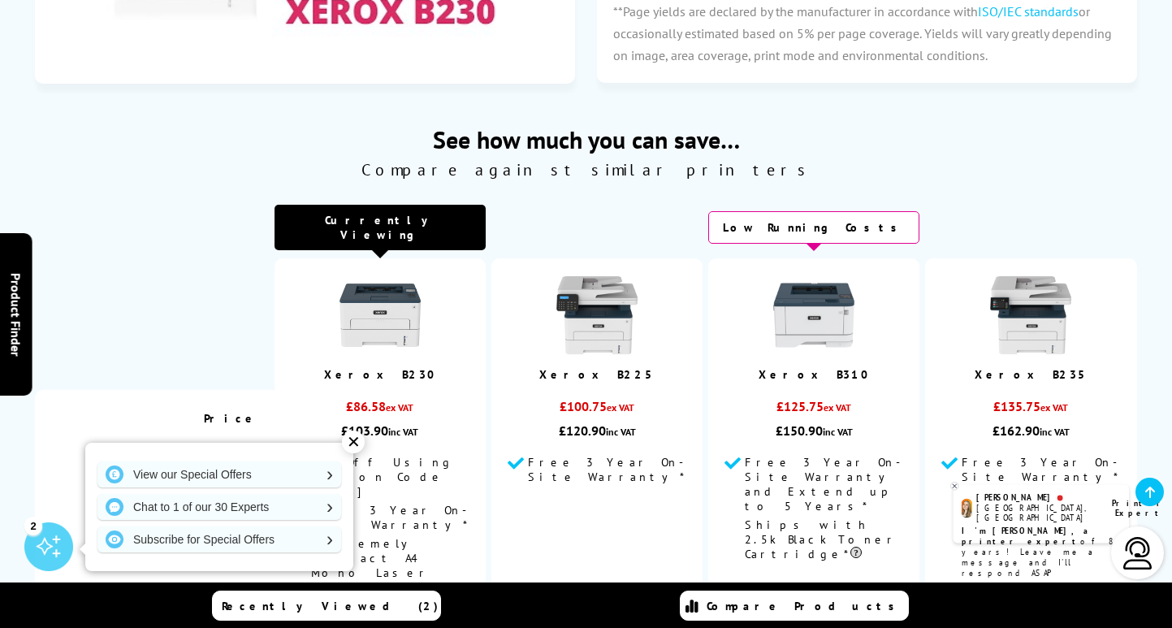
scroll to position [4673, 0]
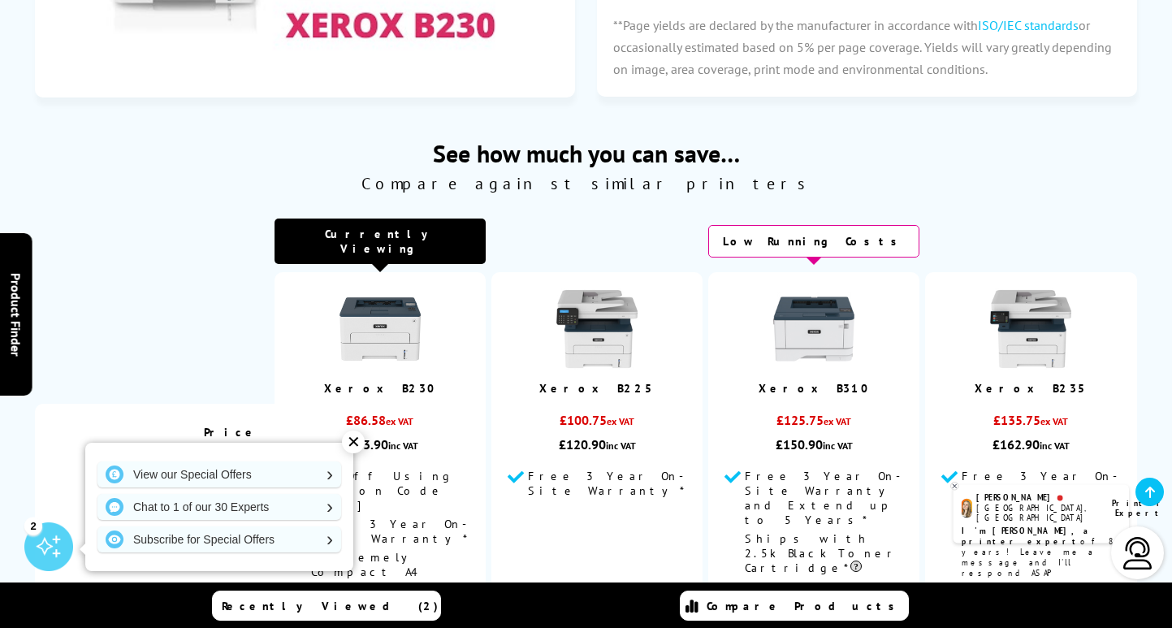
click at [809, 288] on img at bounding box center [813, 328] width 81 height 81
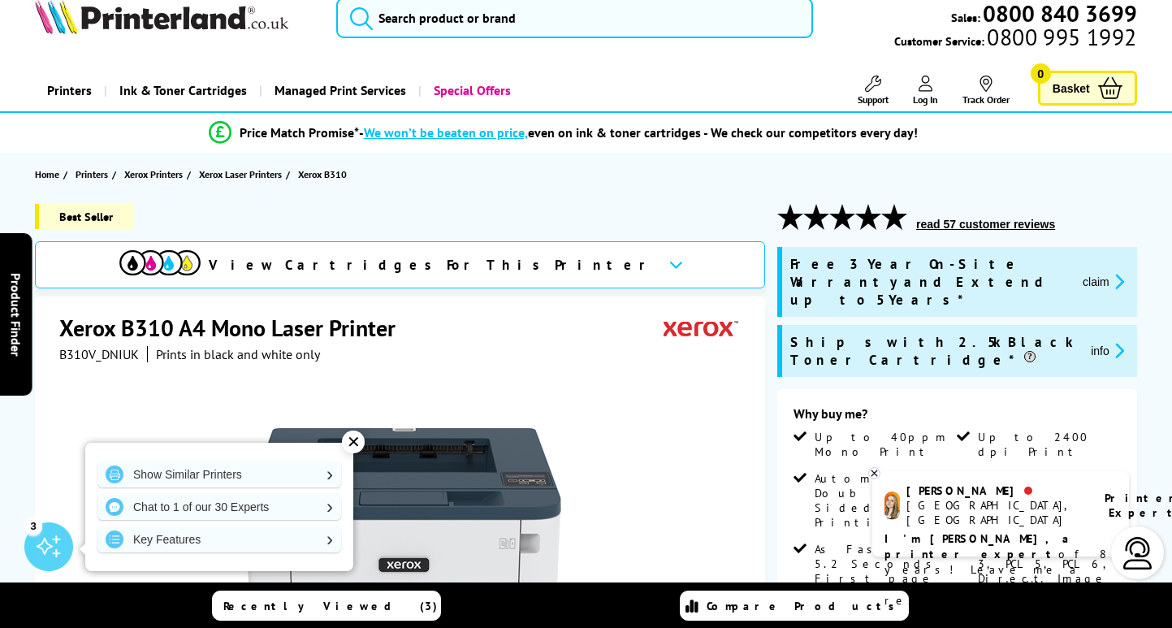
scroll to position [28, 0]
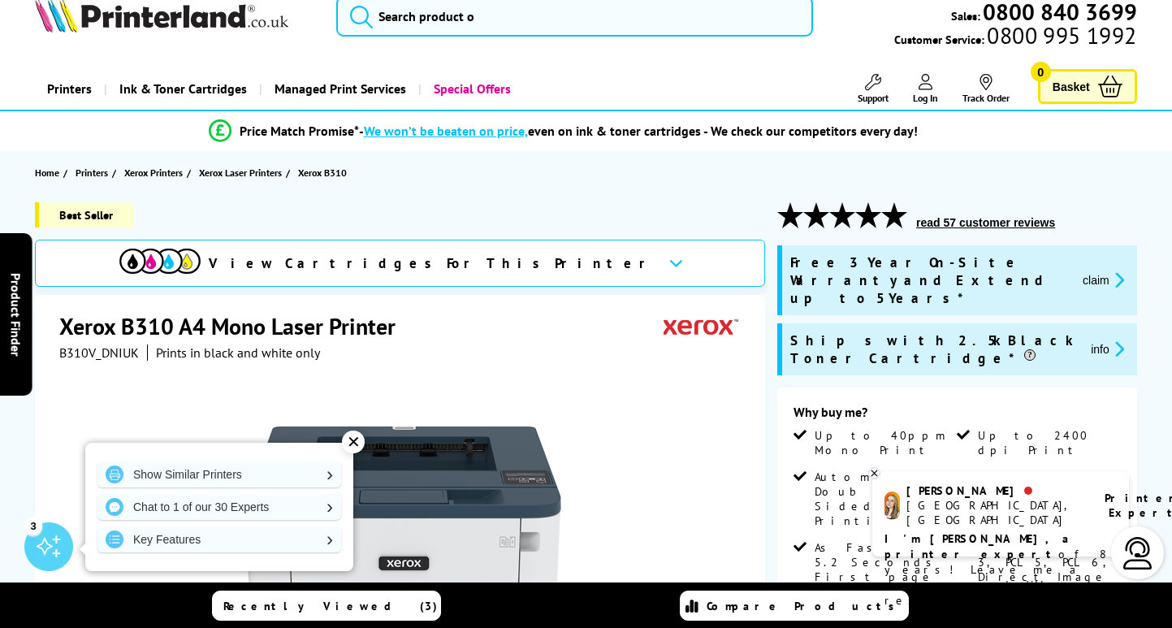
click at [965, 224] on button "read 57 customer reviews" at bounding box center [985, 222] width 149 height 15
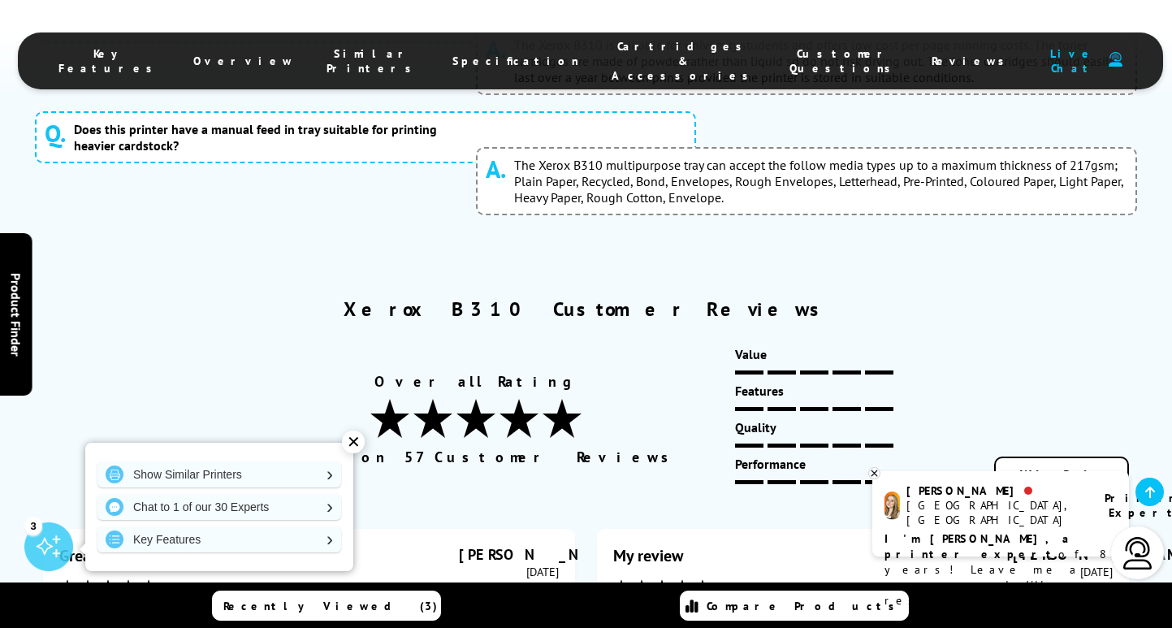
scroll to position [8632, 0]
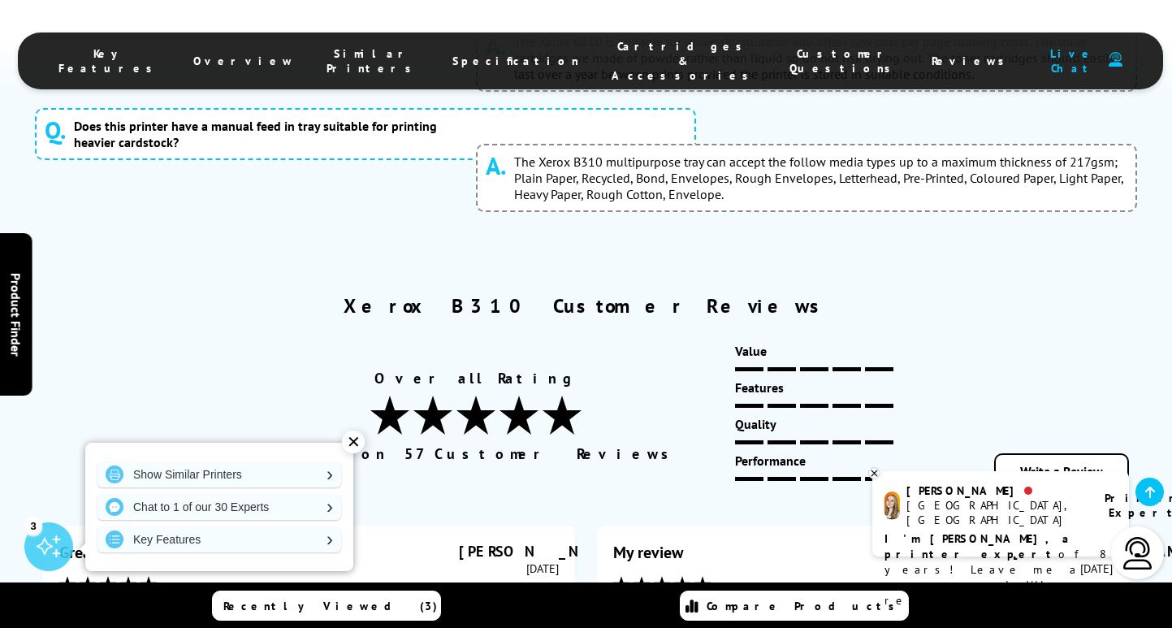
click at [350, 439] on div "✕" at bounding box center [353, 441] width 23 height 23
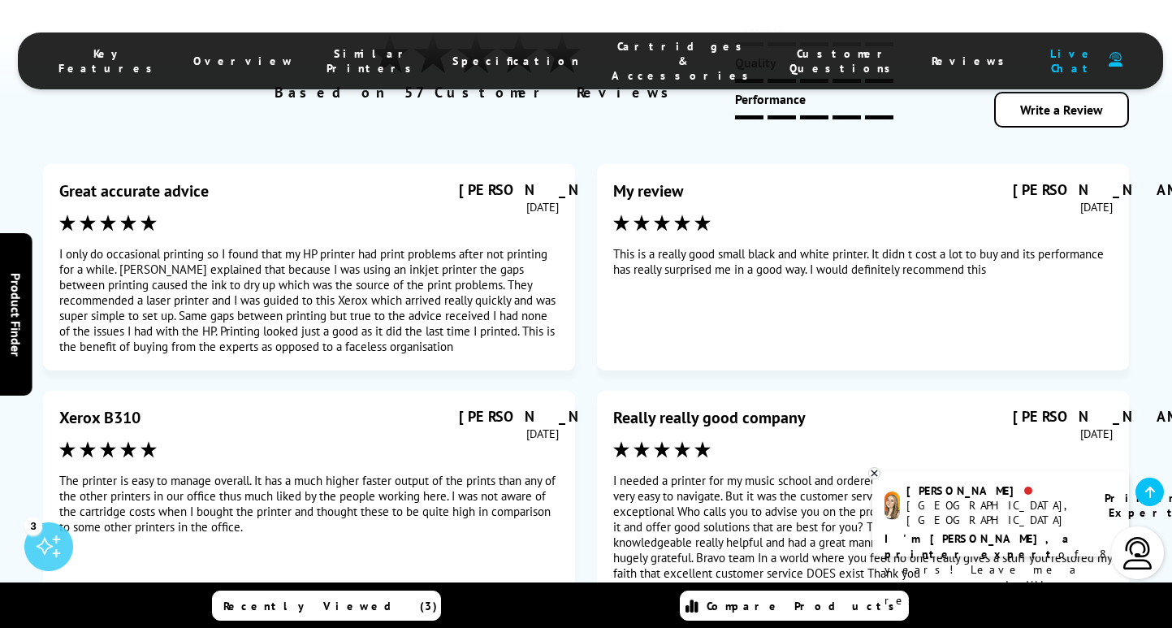
scroll to position [9006, 0]
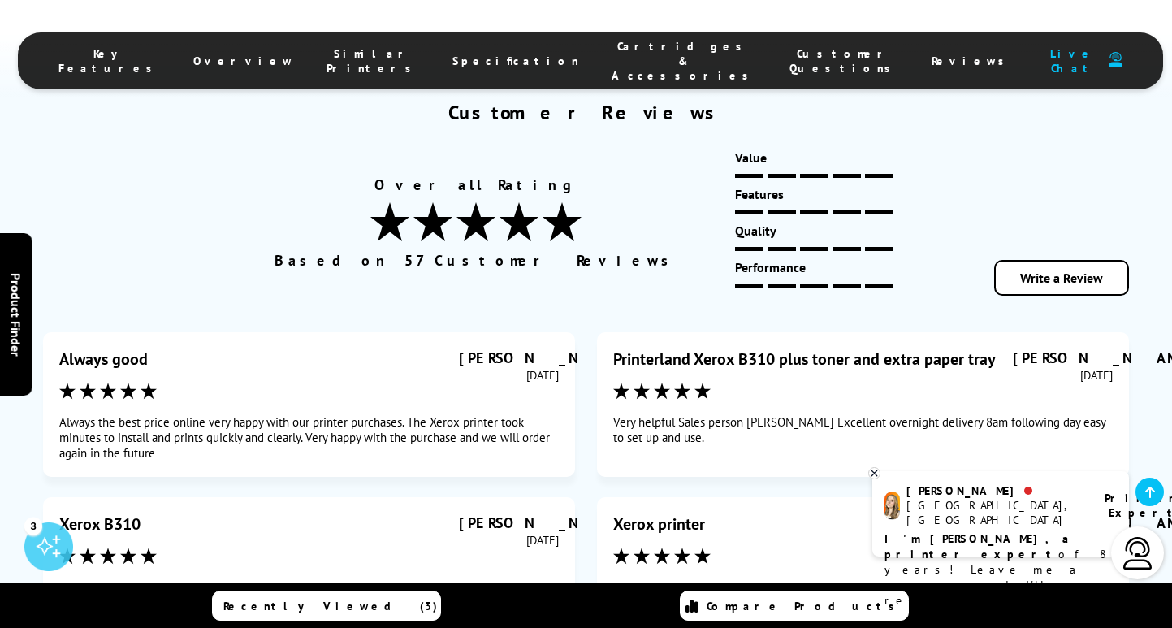
scroll to position [8829, 0]
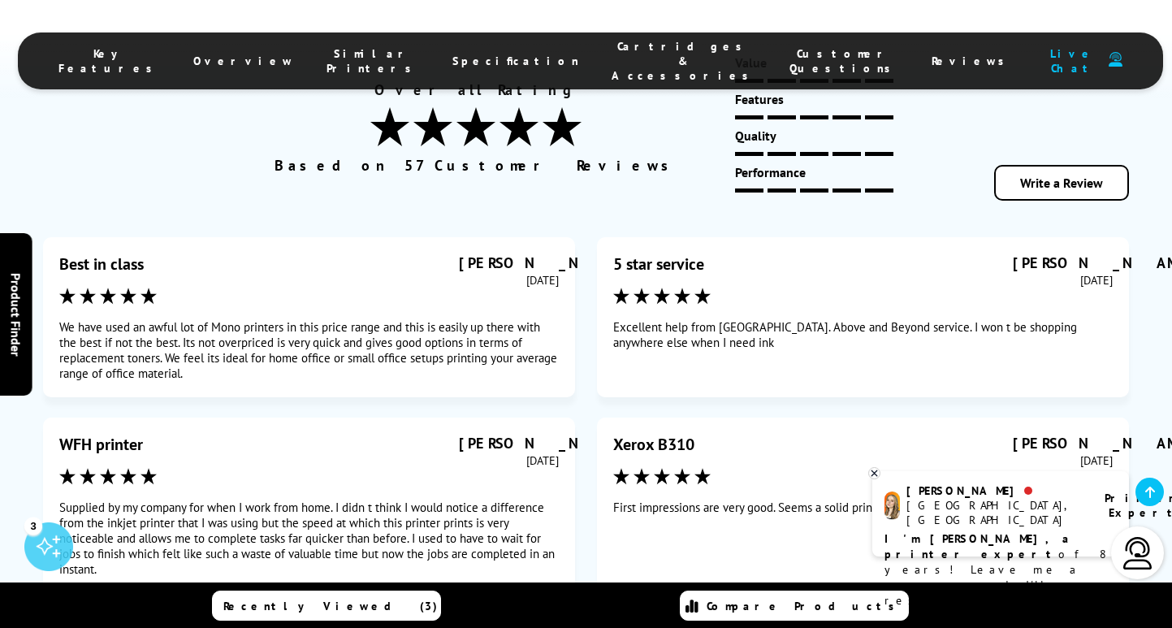
scroll to position [8921, 0]
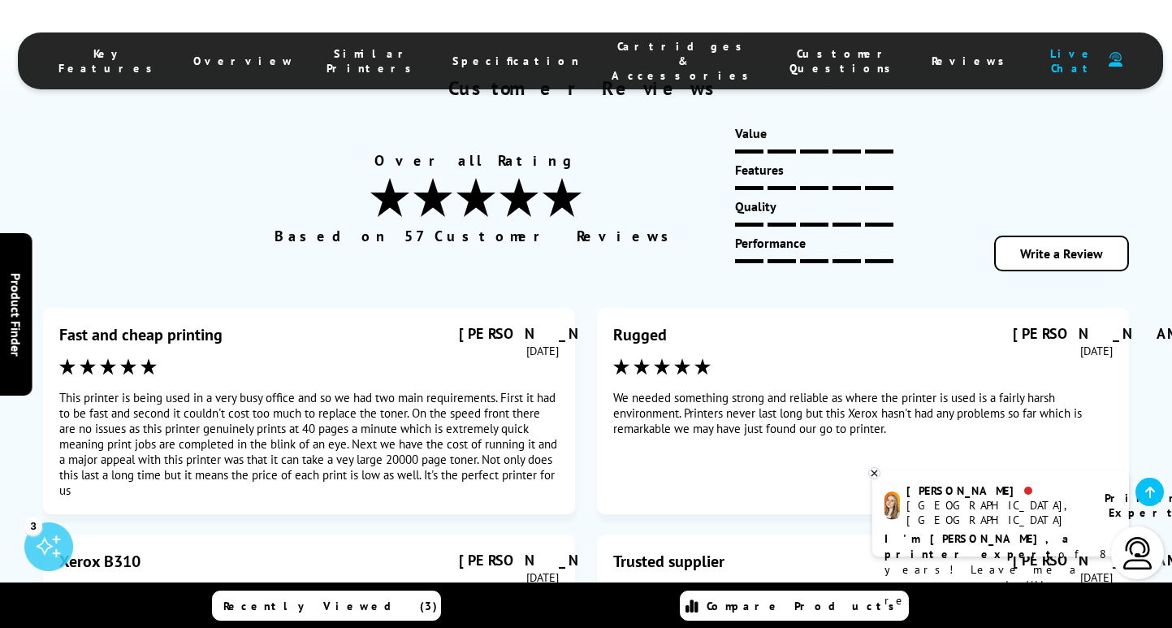
scroll to position [8854, 0]
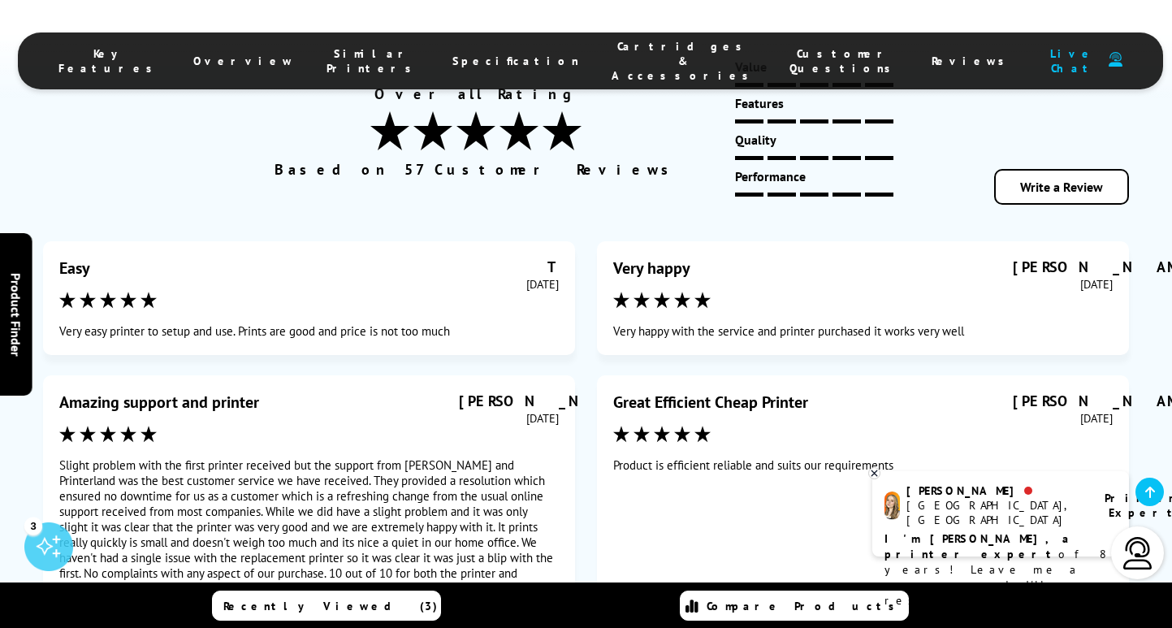
scroll to position [8919, 0]
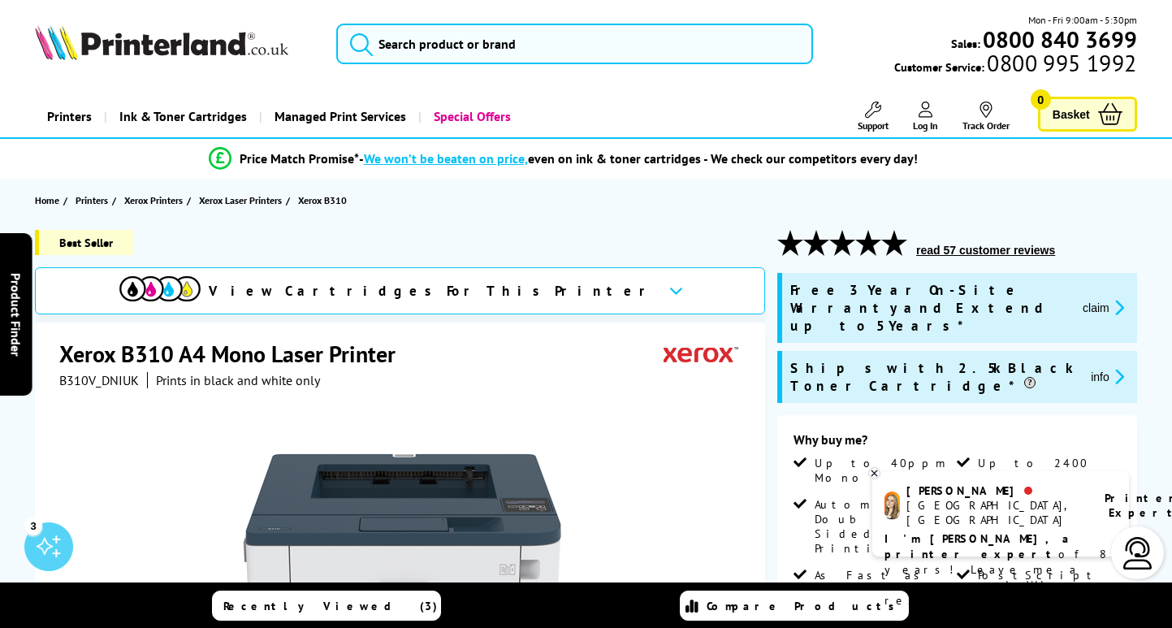
scroll to position [0, 0]
click at [473, 295] on span "View Cartridges For This Printer" at bounding box center [432, 291] width 447 height 18
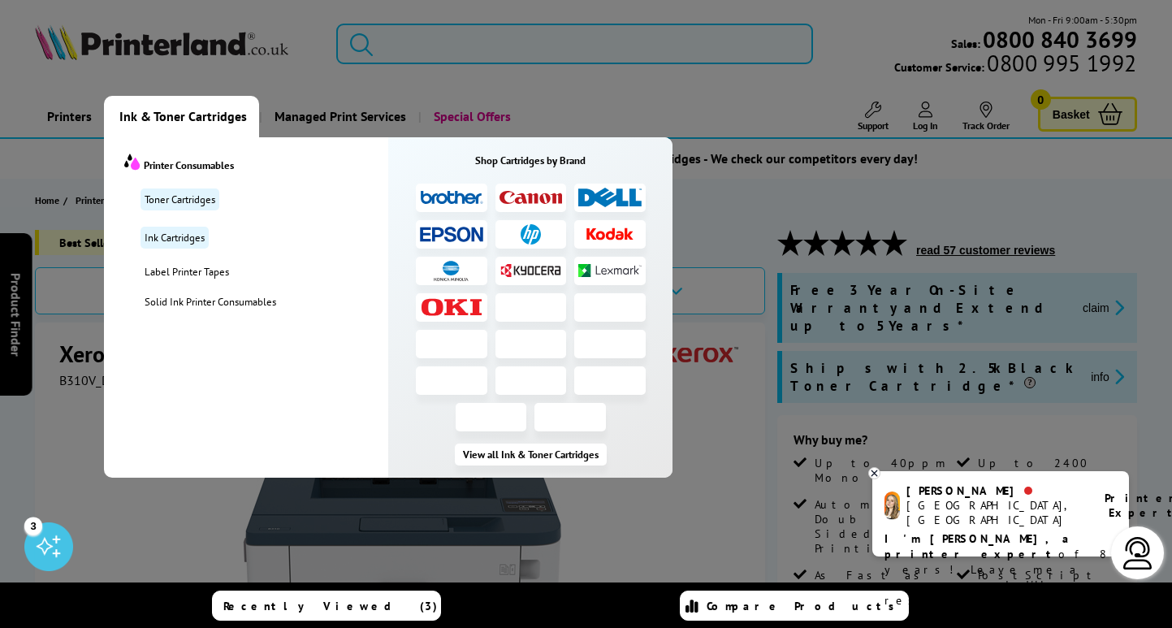
click at [202, 114] on span "Ink & Toner Cartridges" at bounding box center [182, 116] width 127 height 41
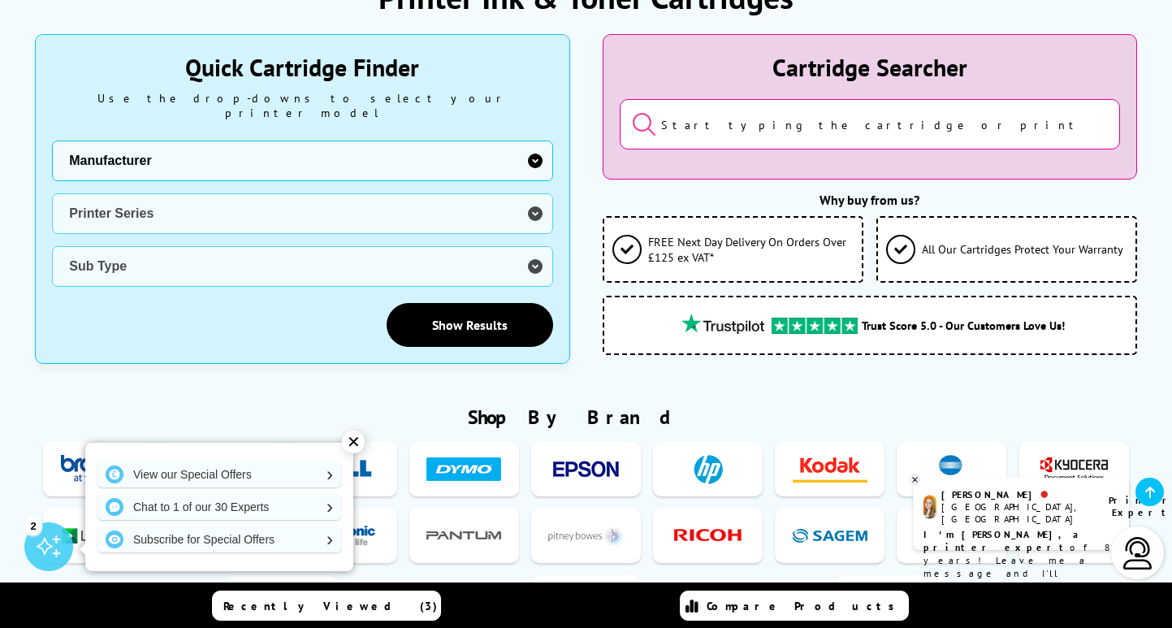
scroll to position [275, 0]
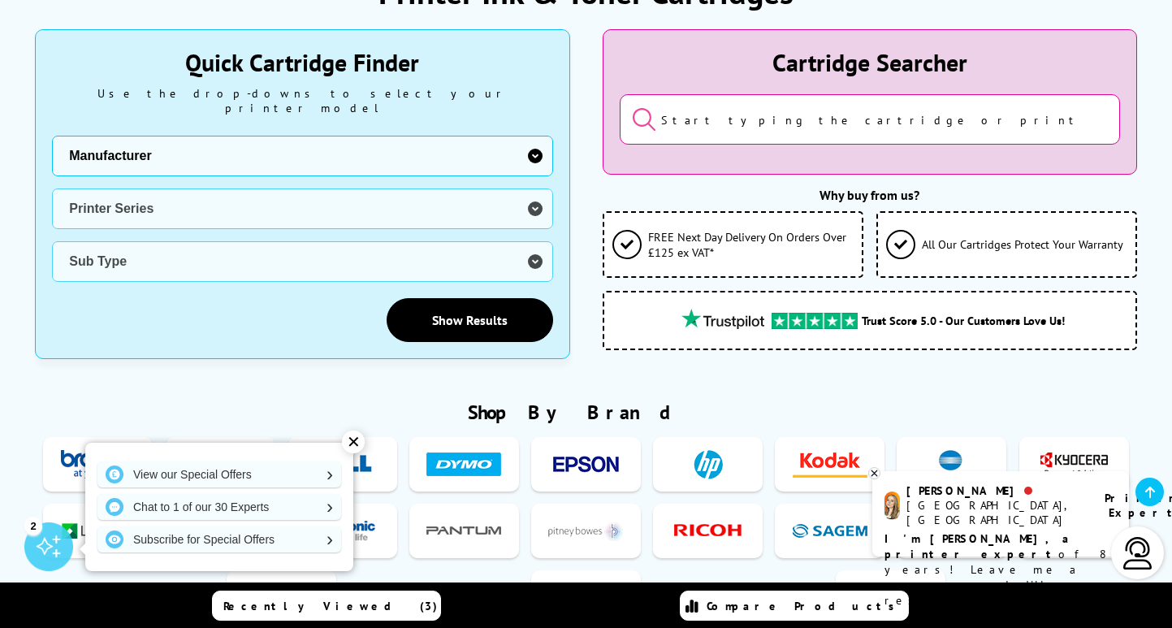
select select "11997"
select select "32909"
select select "33781"
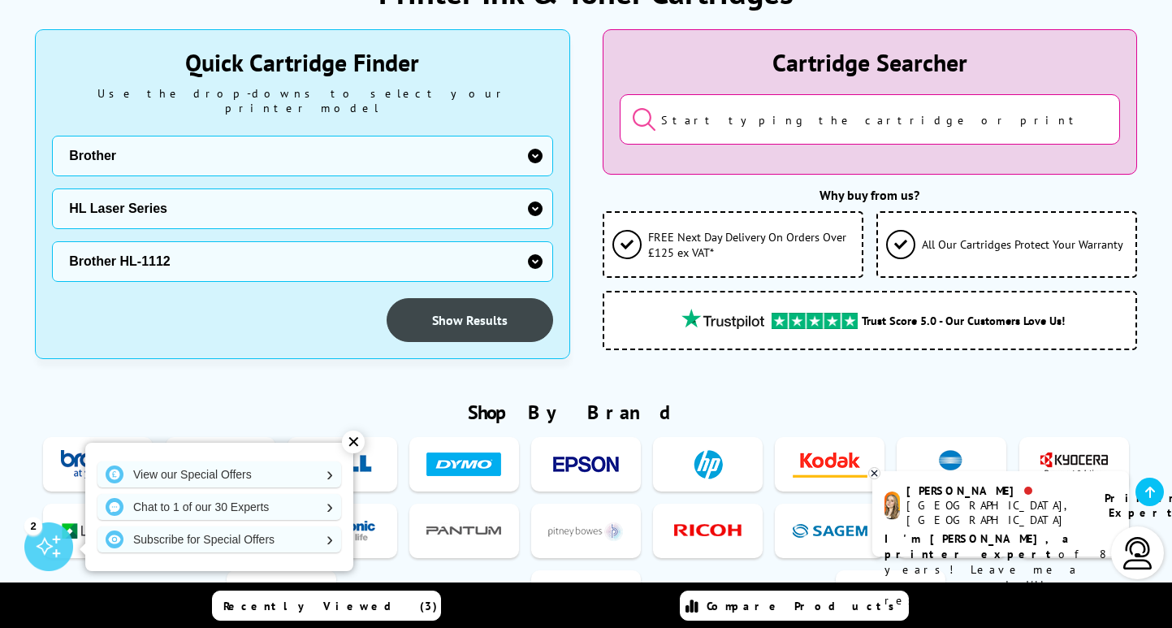
click at [448, 301] on link "Show Results" at bounding box center [469, 320] width 166 height 44
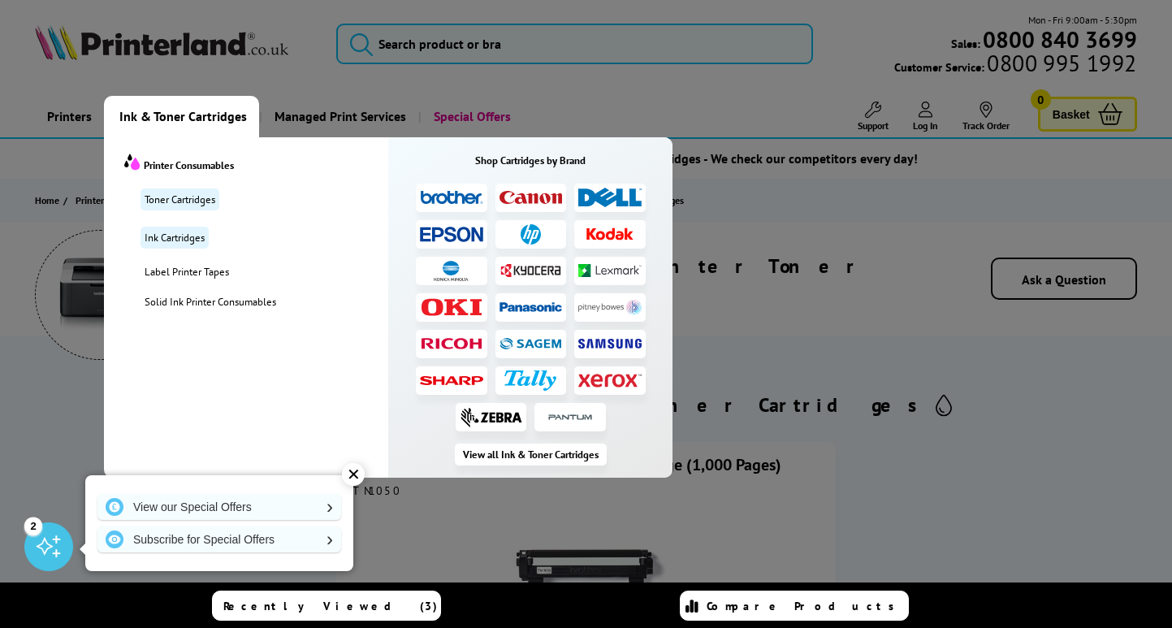
click at [199, 116] on span "Ink & Toner Cartridges" at bounding box center [182, 116] width 127 height 41
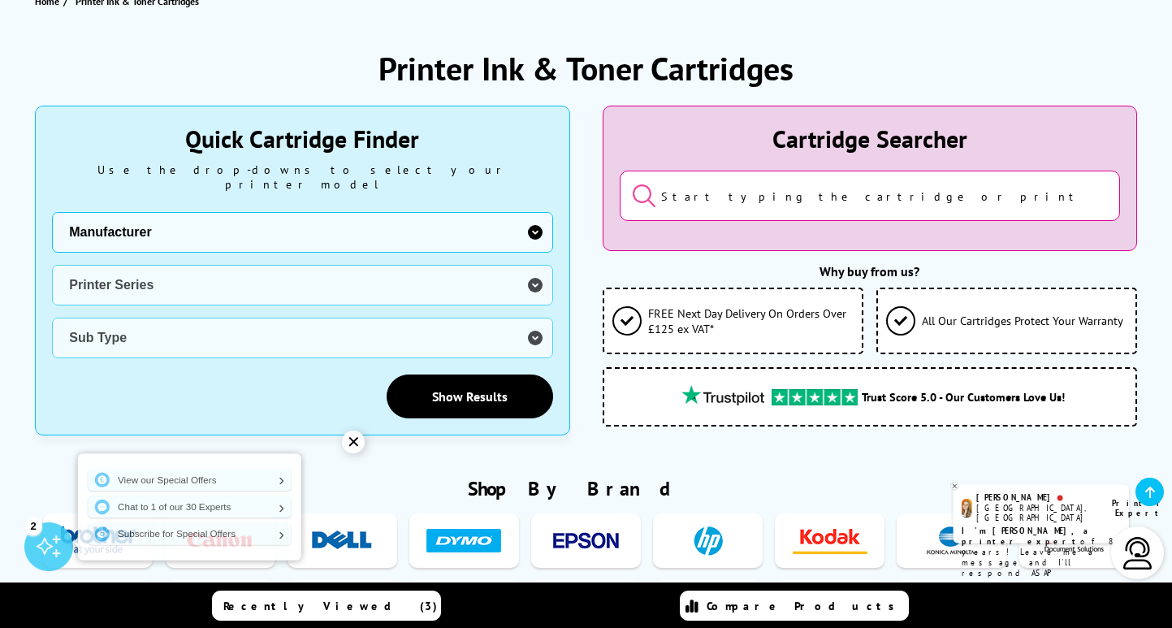
scroll to position [207, 0]
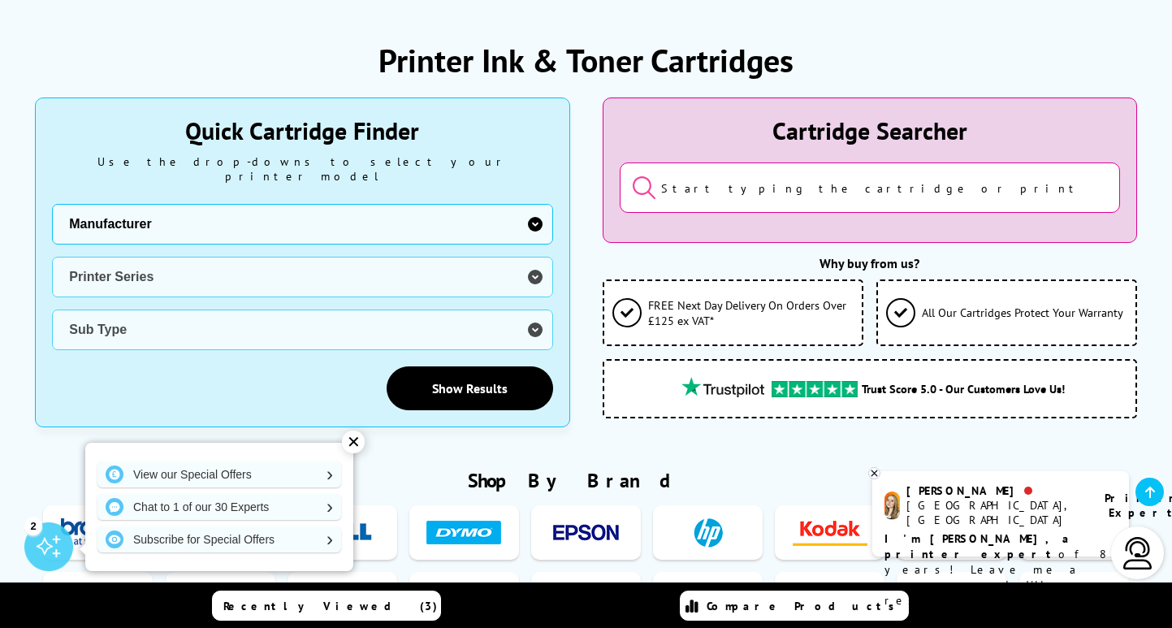
select select "13815"
select select "37232"
select select "38177"
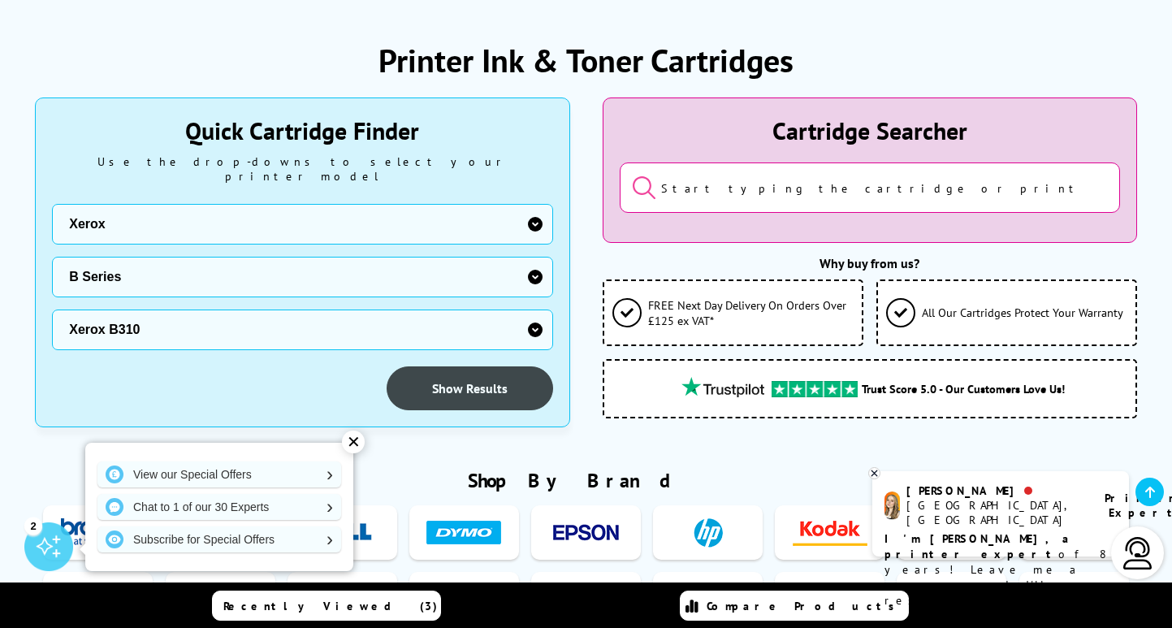
click at [438, 367] on link "Show Results" at bounding box center [469, 388] width 166 height 44
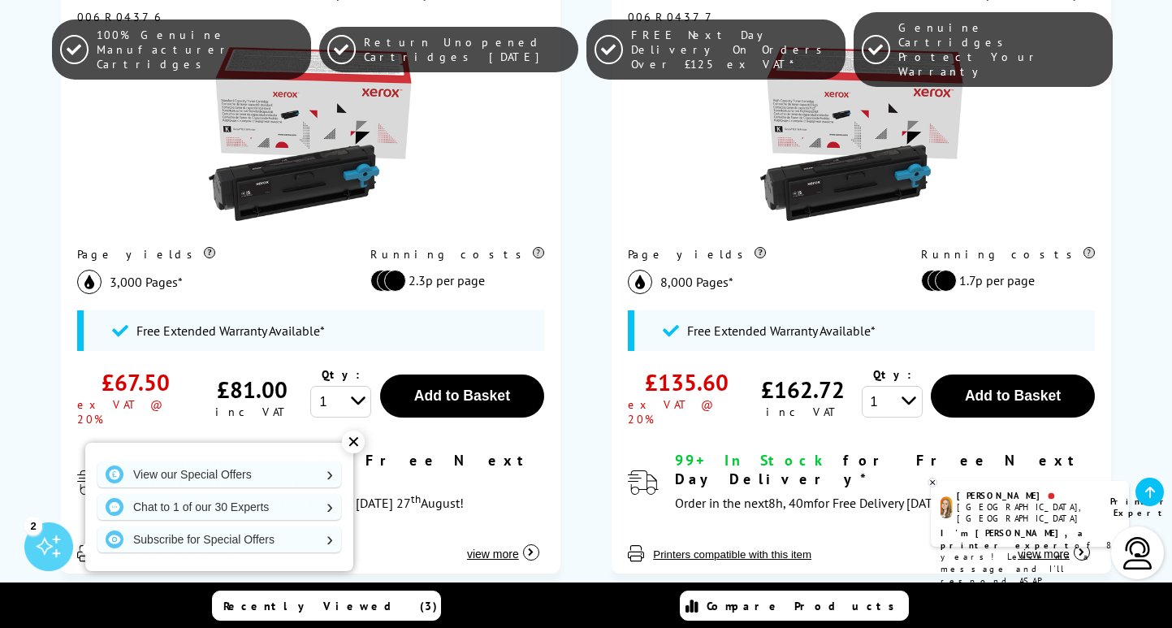
scroll to position [473, 0]
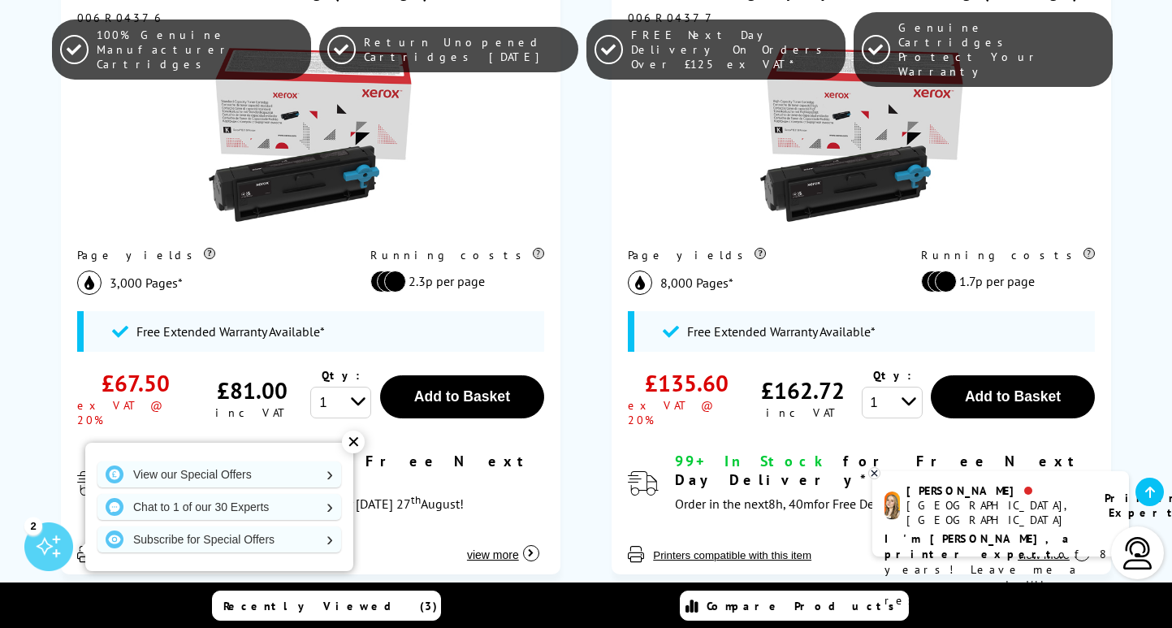
click at [606, 180] on div "Genuine Xerox High Capacity Black Toner Cartridge (8,000 Pages) 006R04377 Page …" at bounding box center [861, 266] width 540 height 634
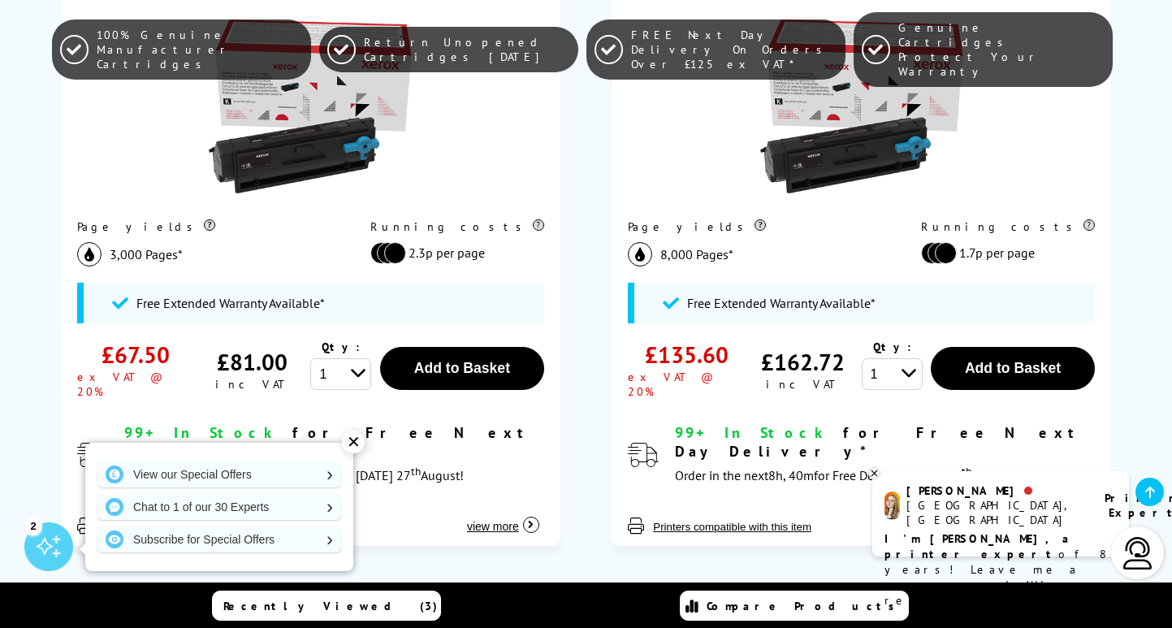
scroll to position [497, 0]
